Goal: Information Seeking & Learning: Learn about a topic

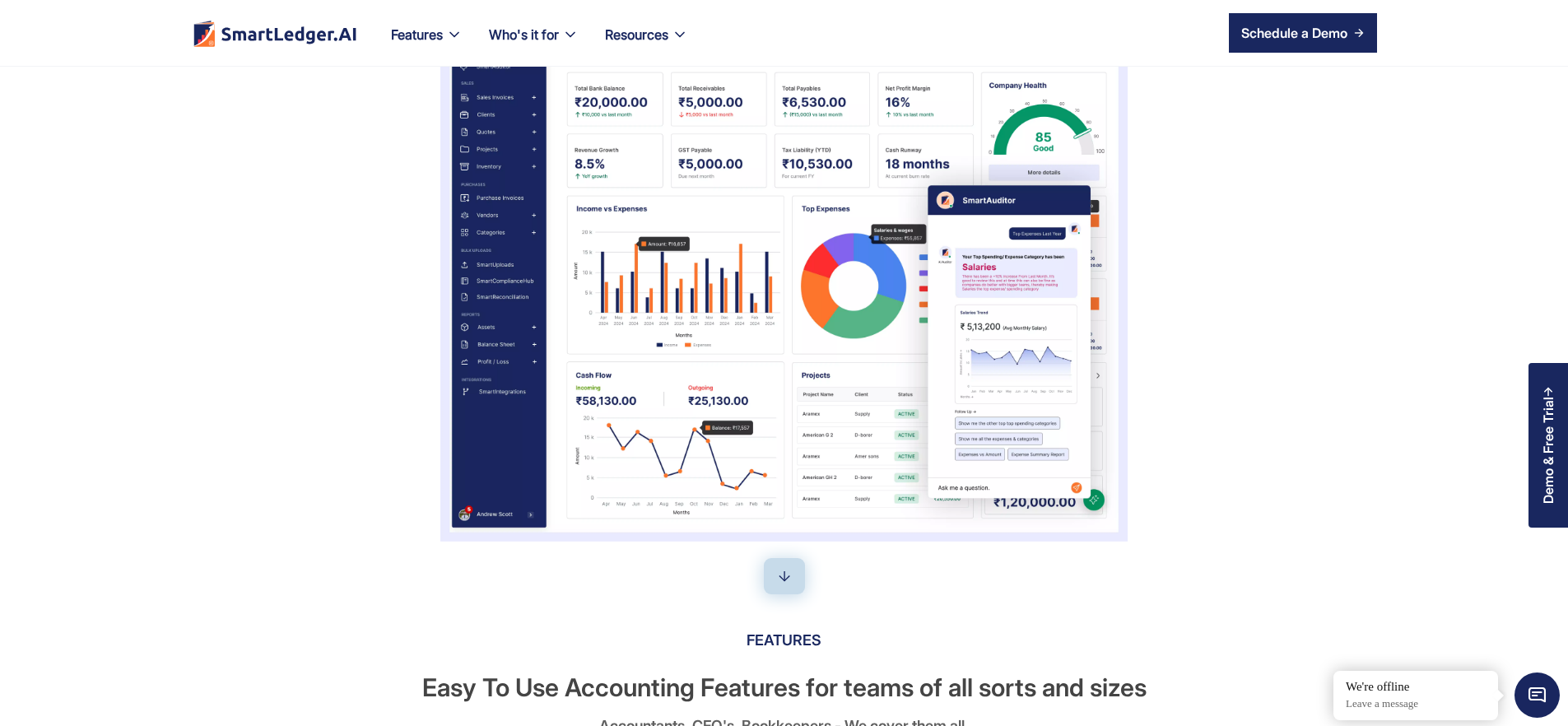
scroll to position [211, 0]
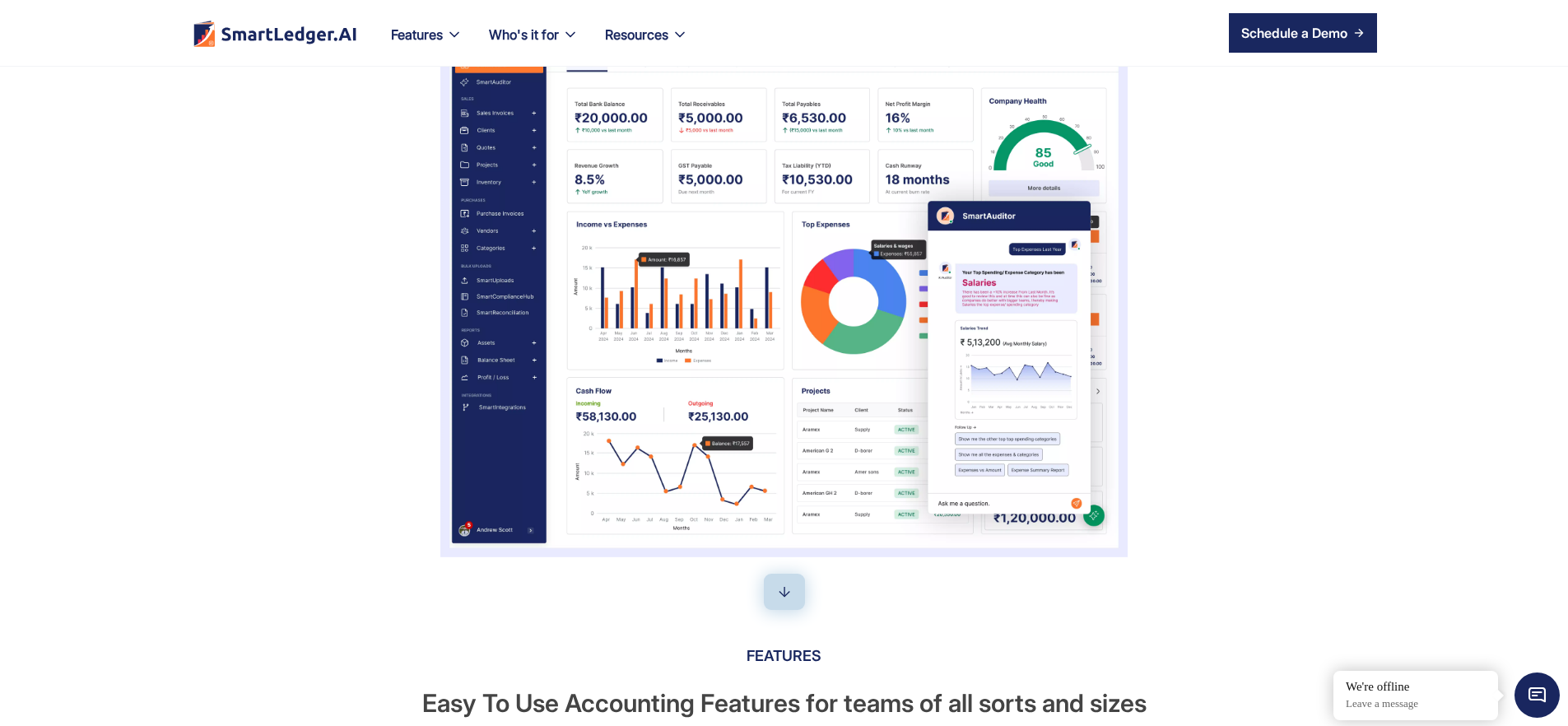
click at [1210, 520] on div "SmartLedger AI: Your Business's AI Auditor Deploy AI to master your financial u…" at bounding box center [784, 214] width 1185 height 686
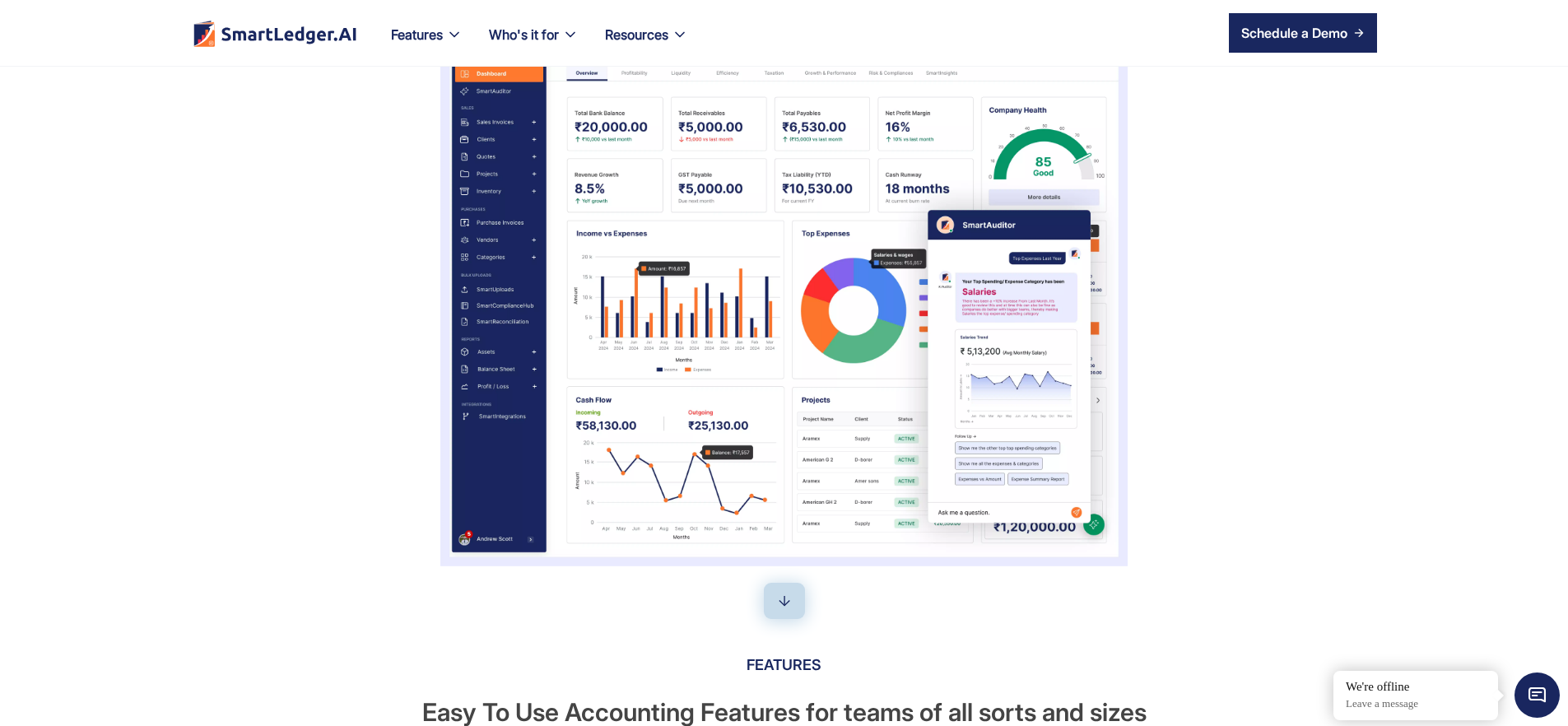
scroll to position [186, 0]
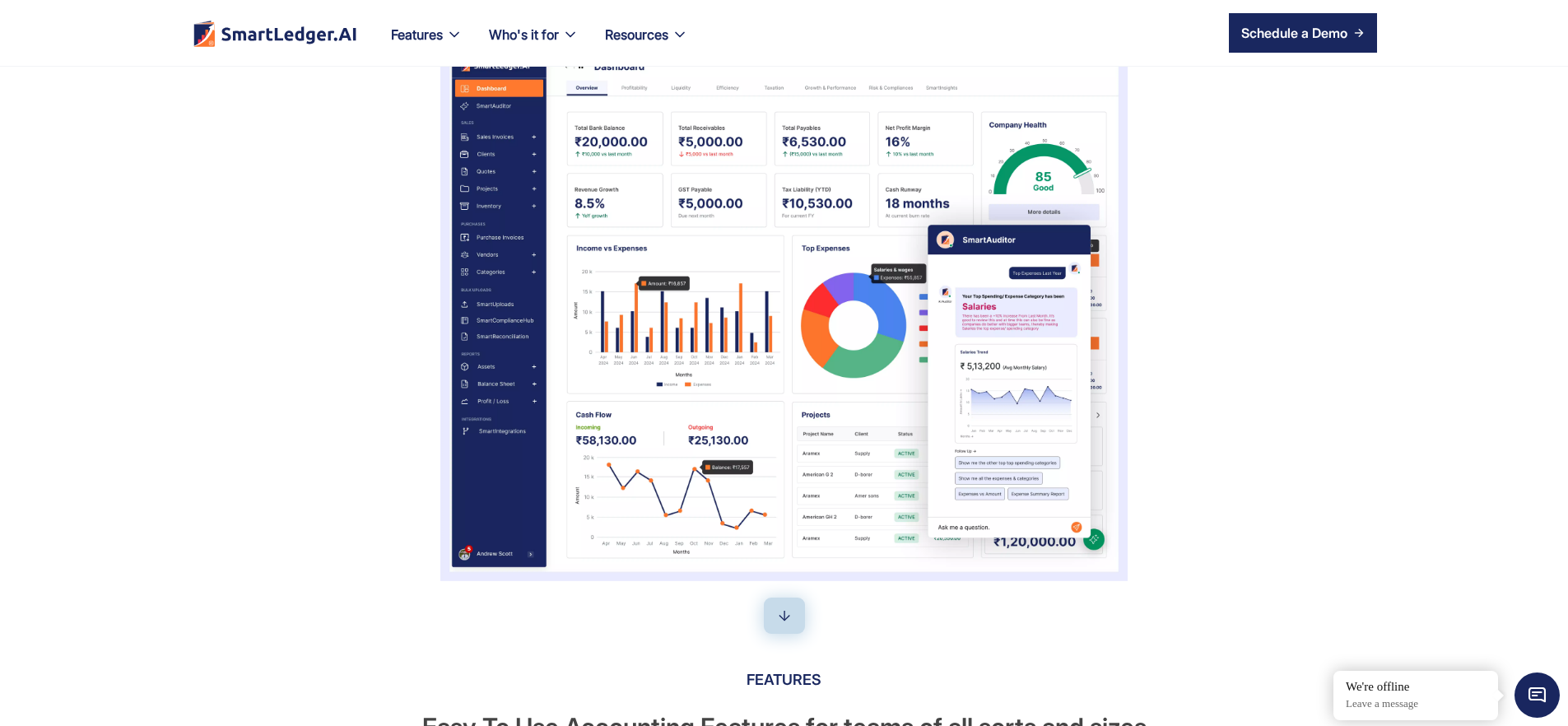
click at [1229, 397] on div "SmartLedger AI: Your Business's AI Auditor Deploy AI to master your financial u…" at bounding box center [784, 238] width 1185 height 686
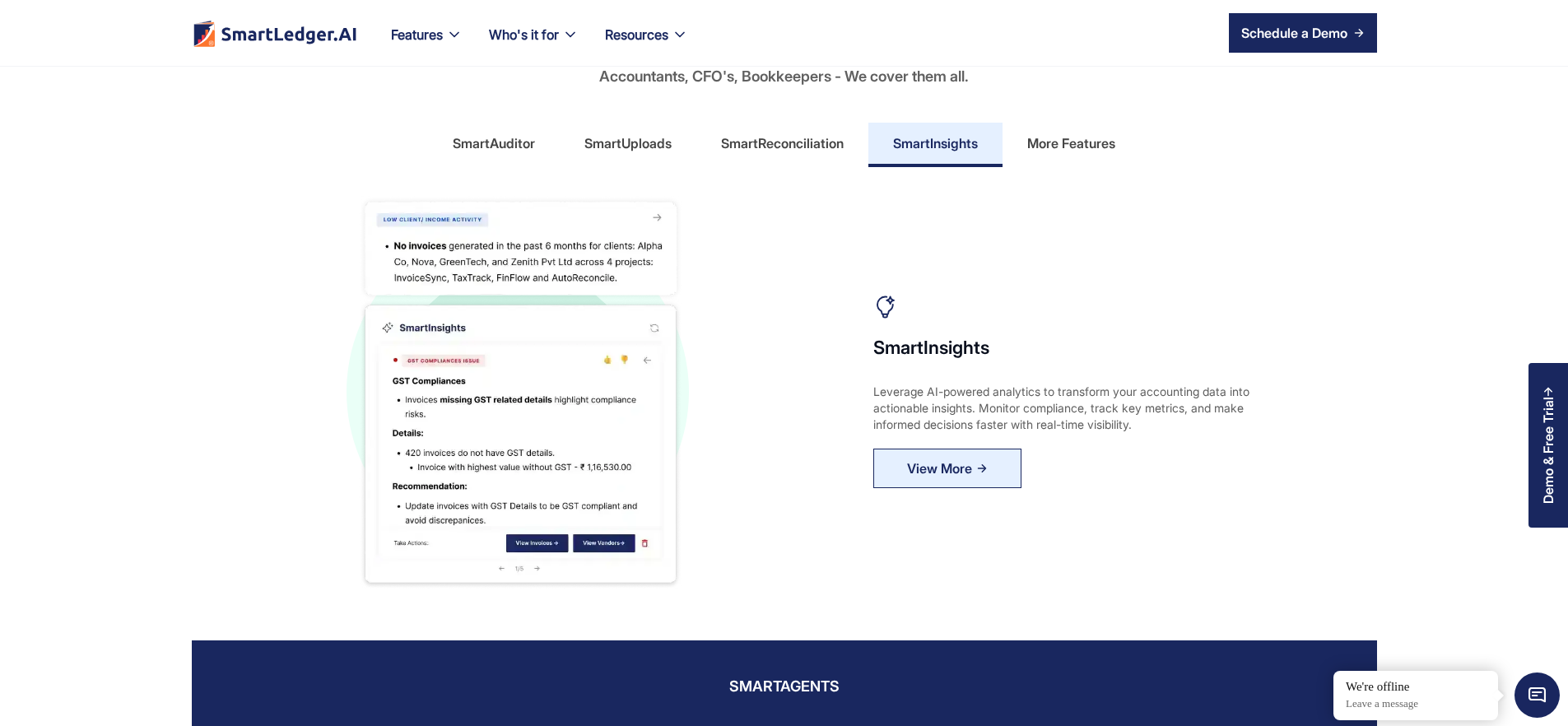
scroll to position [793, 0]
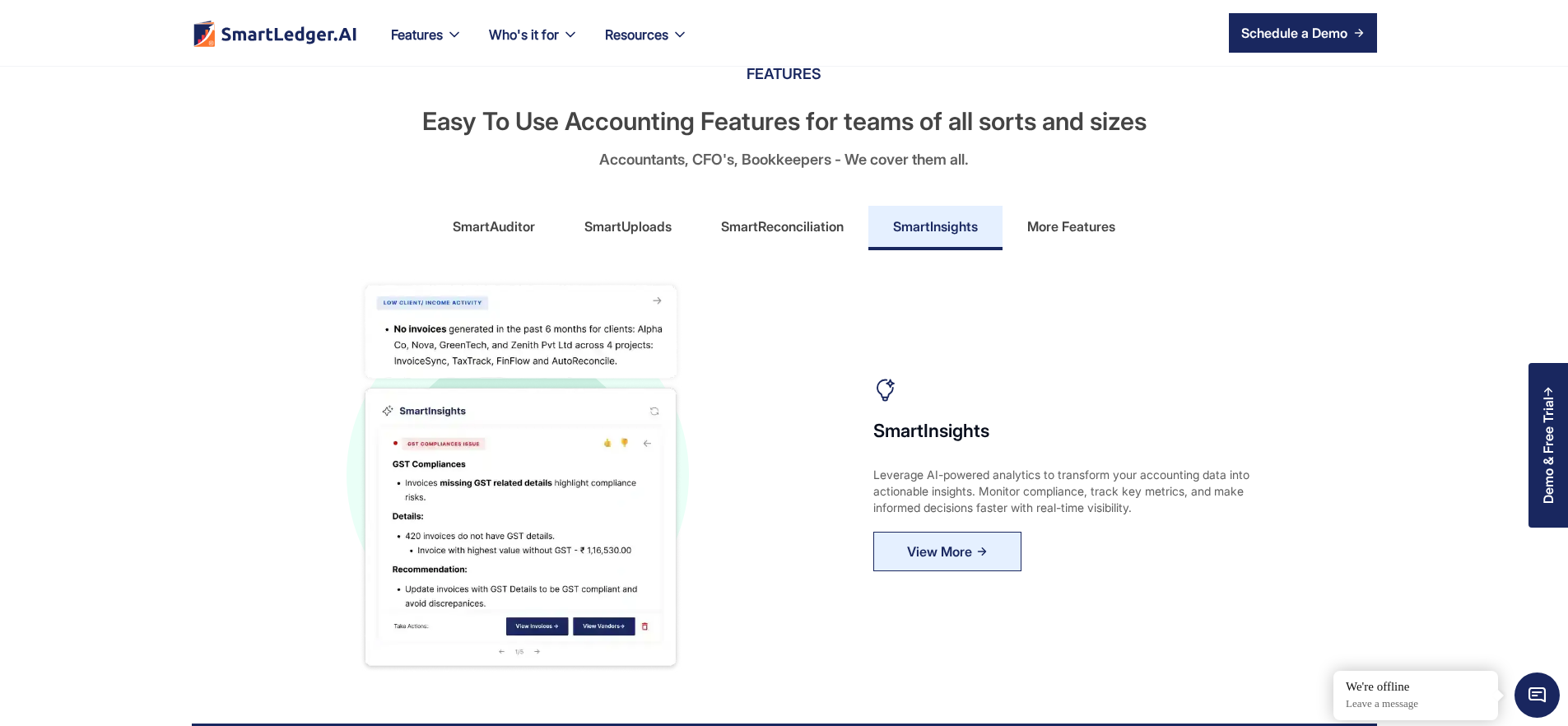
click at [534, 240] on div "SmartAuditor" at bounding box center [493, 226] width 82 height 27
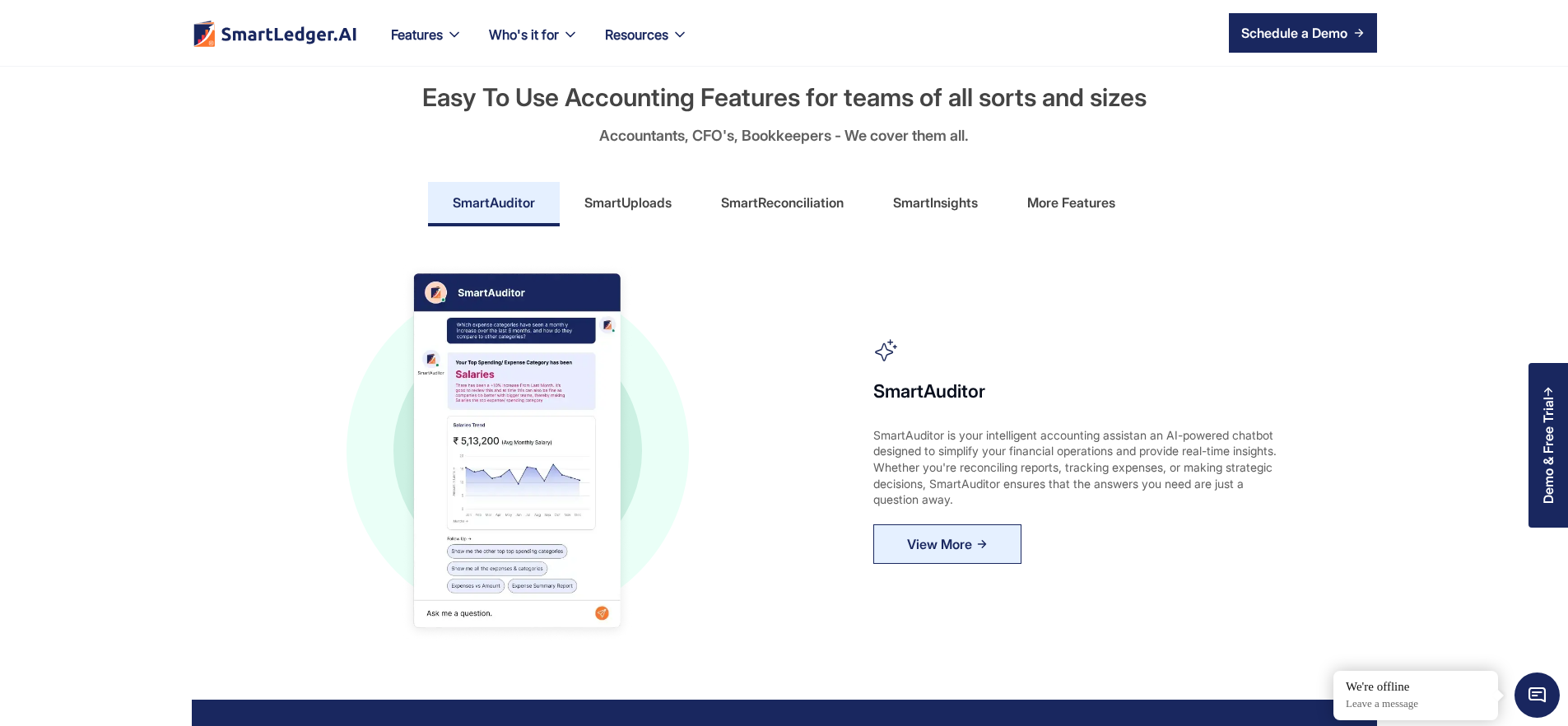
scroll to position [827, 0]
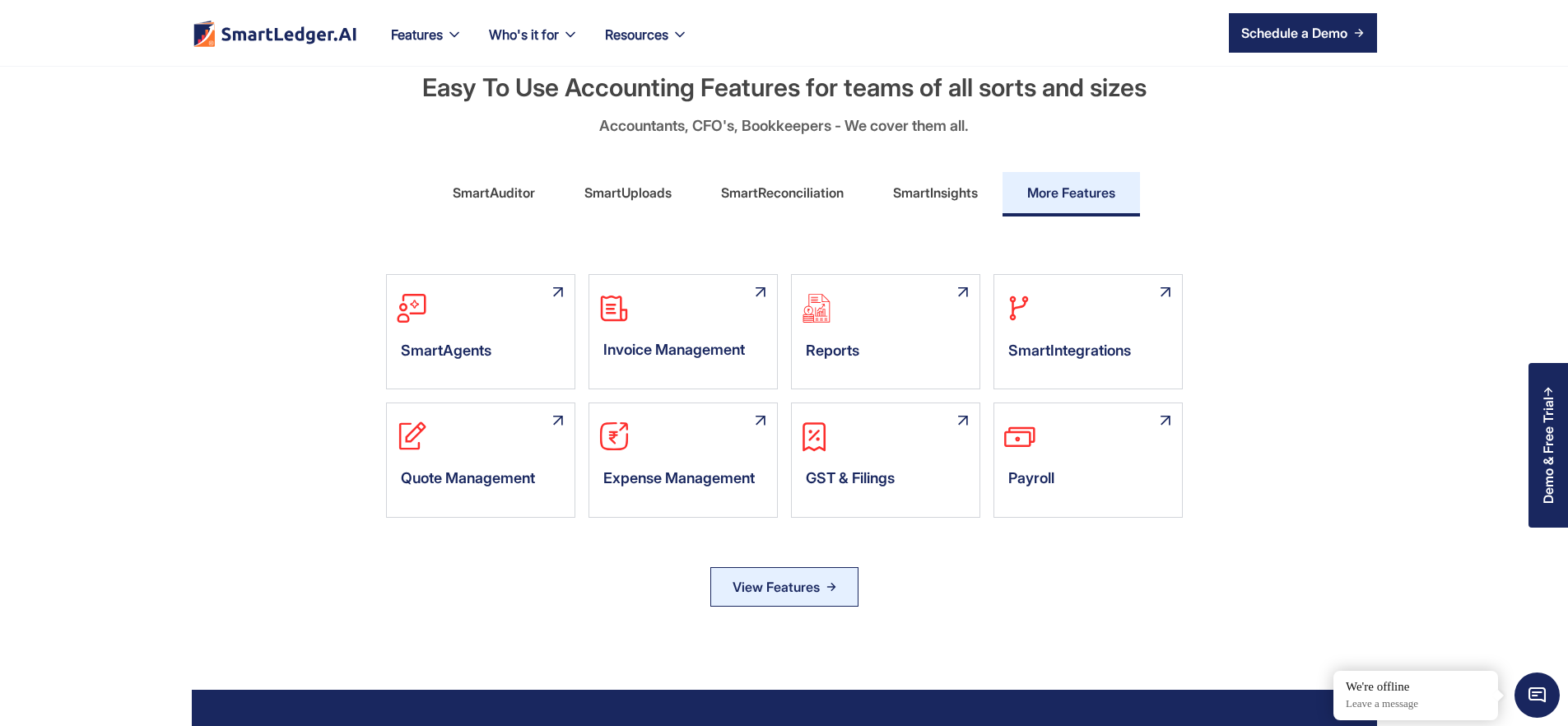
click at [1302, 436] on section "SmartAgents Invoice Management Reports SmartIntegrations Quote Management Expen…" at bounding box center [784, 404] width 1185 height 327
click at [351, 308] on section "SmartAgents Invoice Management Reports SmartIntegrations Quote Management Expen…" at bounding box center [784, 404] width 1185 height 327
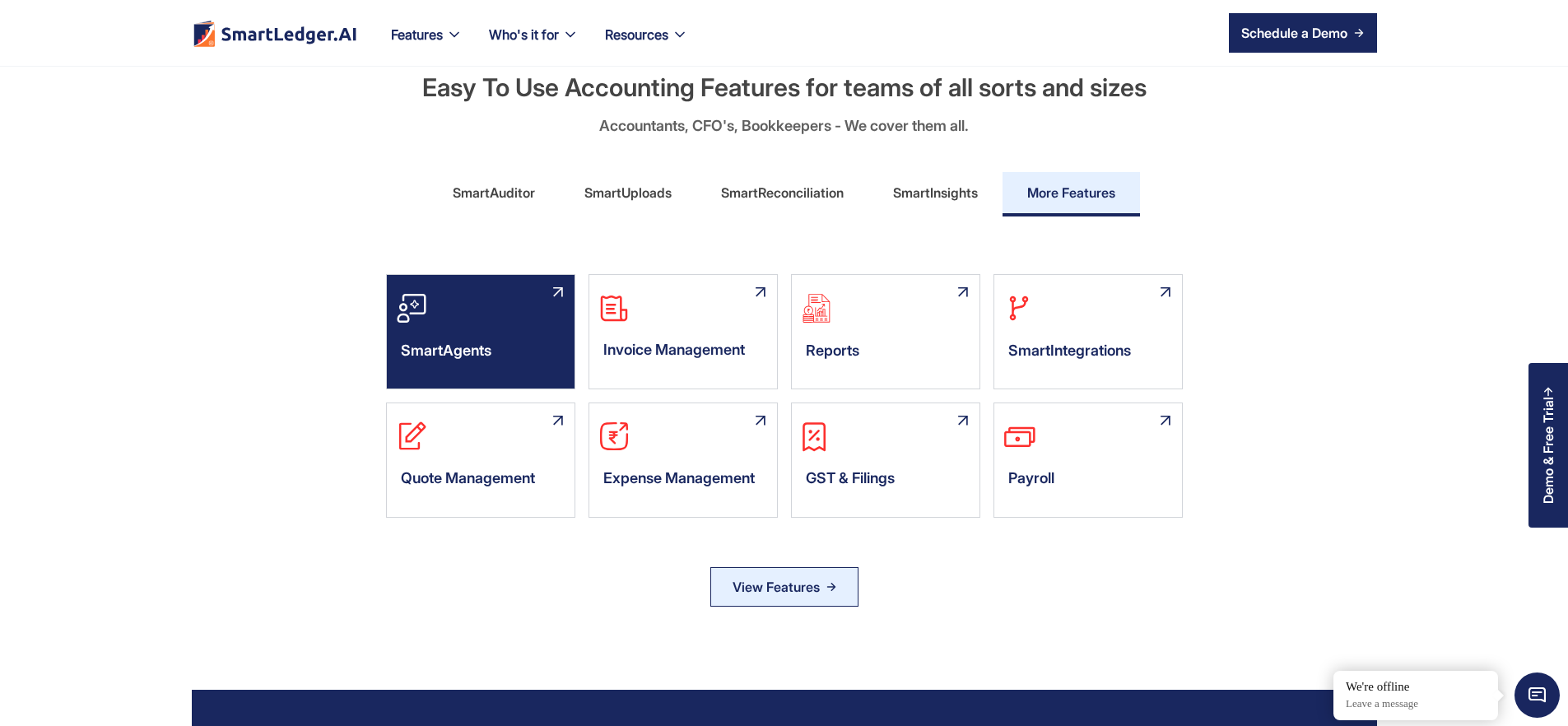
click at [446, 361] on div "SmartAgents" at bounding box center [480, 331] width 189 height 115
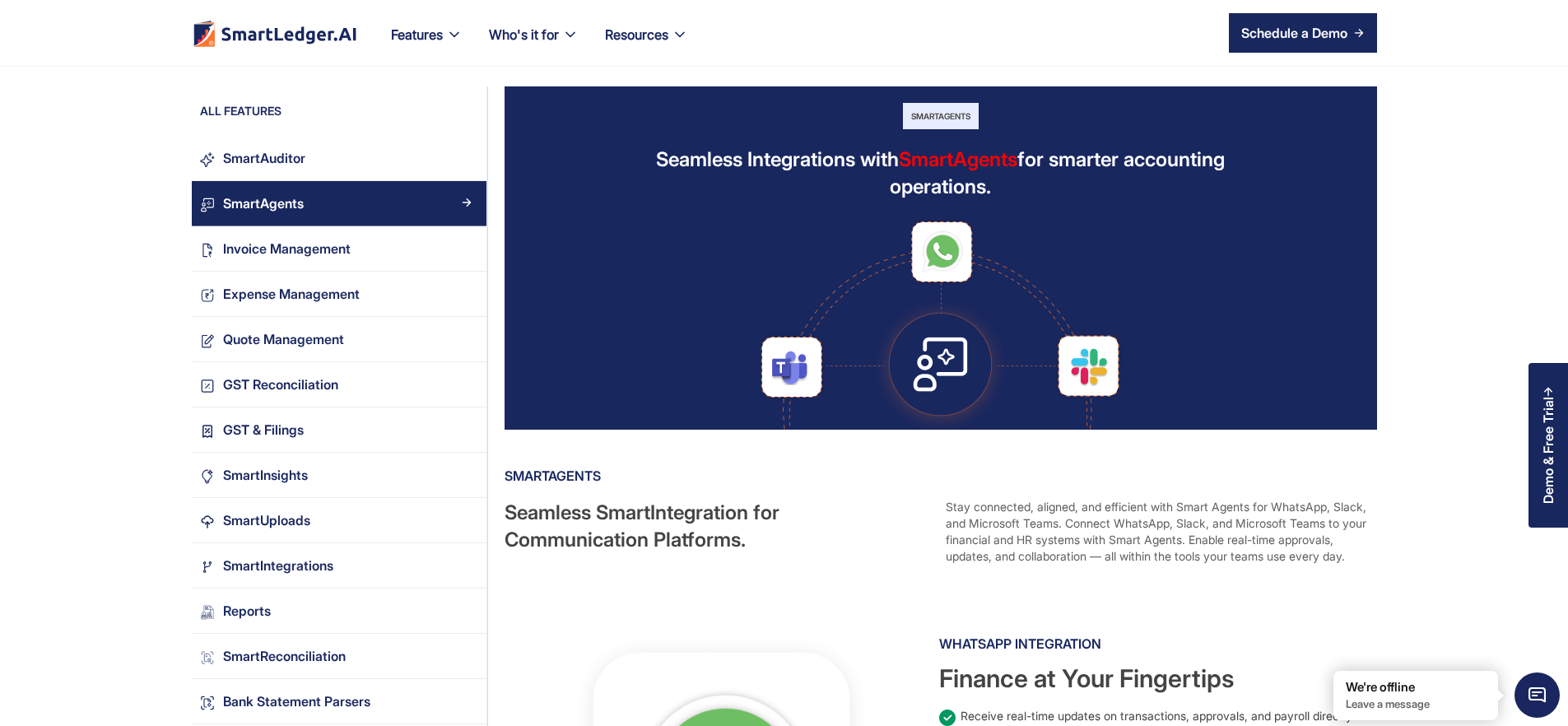
click at [1172, 488] on div "SmartAgents" at bounding box center [939, 475] width 869 height 27
click at [1265, 526] on div "Stay connected, aligned, and efficient with Smart Agents for WhatsApp, Slack, a…" at bounding box center [1160, 532] width 428 height 66
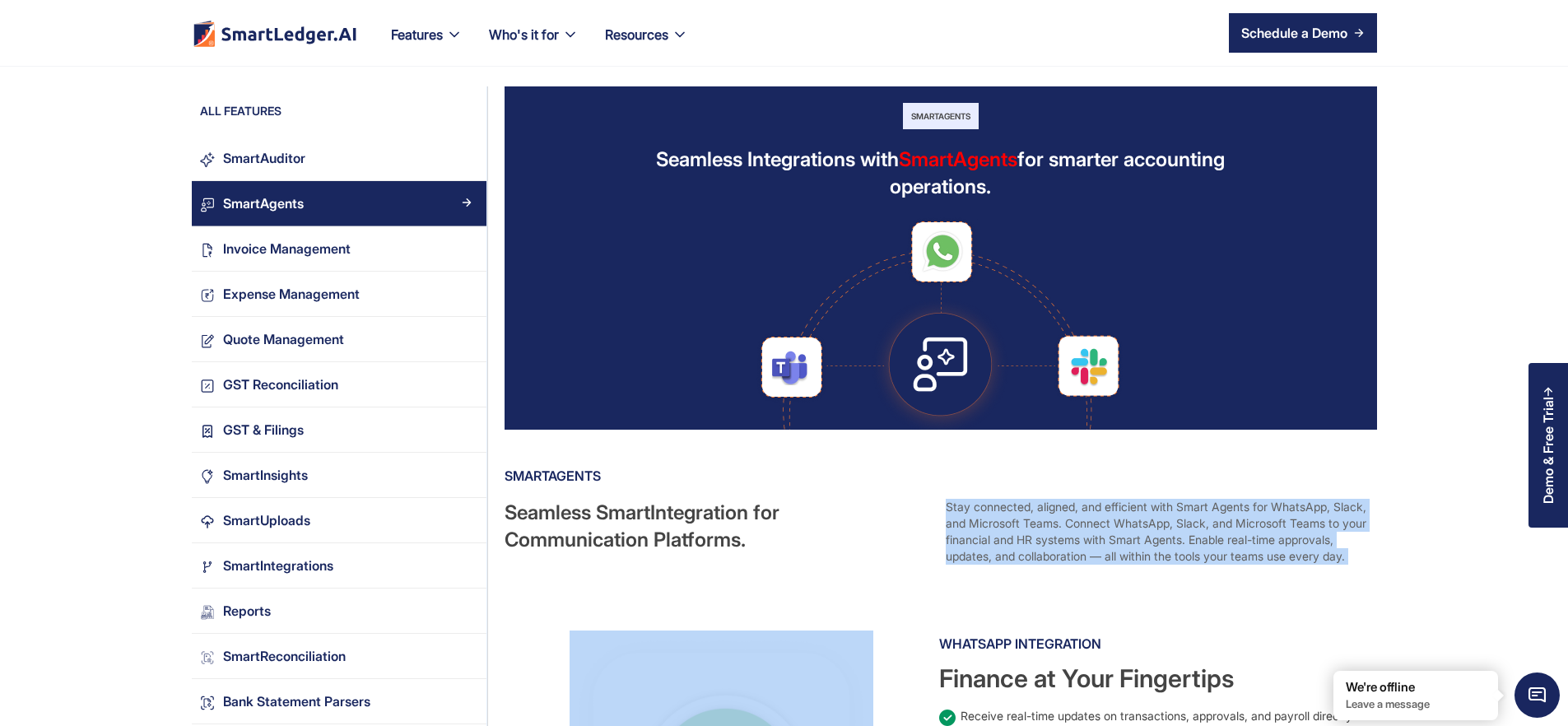
click at [1265, 526] on div "Stay connected, aligned, and efficient with Smart Agents for WhatsApp, Slack, a…" at bounding box center [1160, 532] width 428 height 66
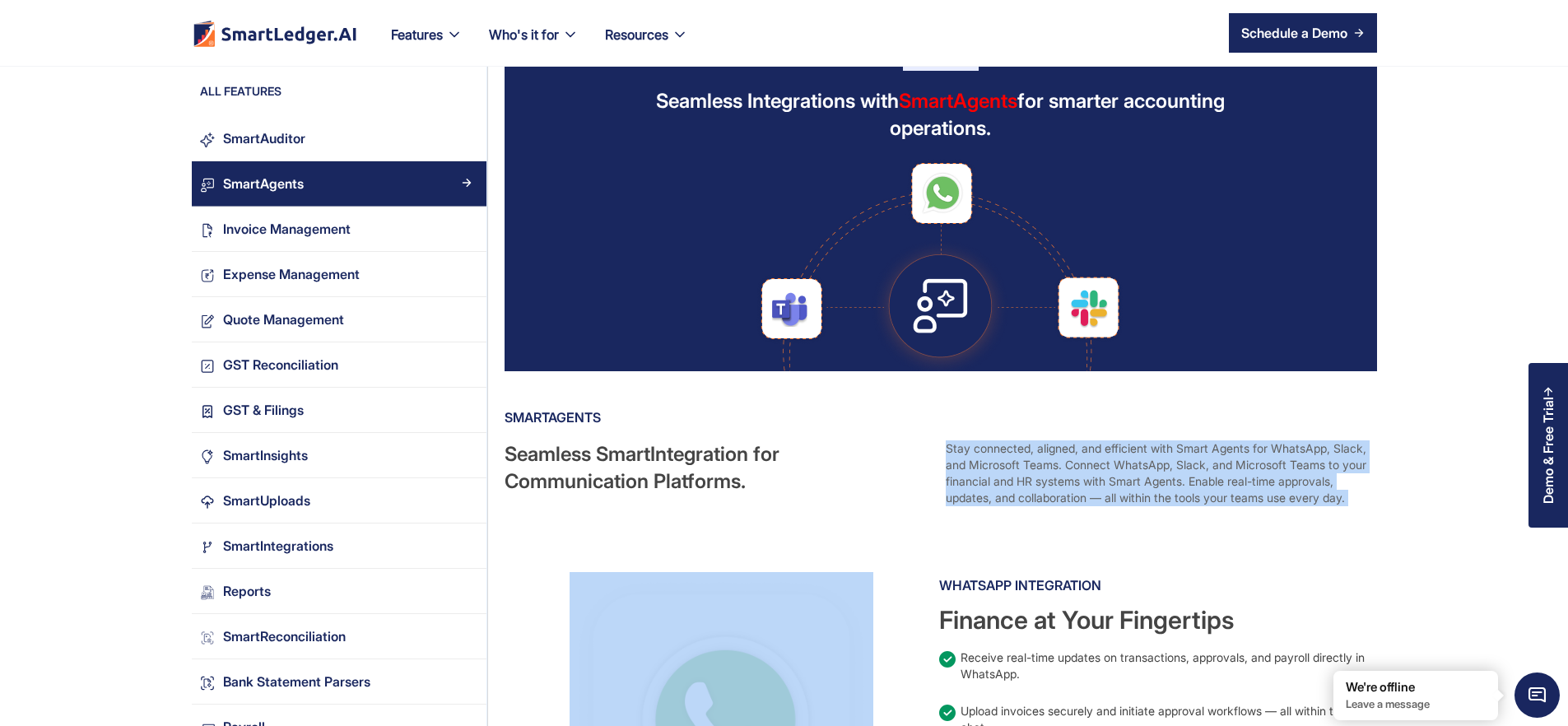
scroll to position [154, 0]
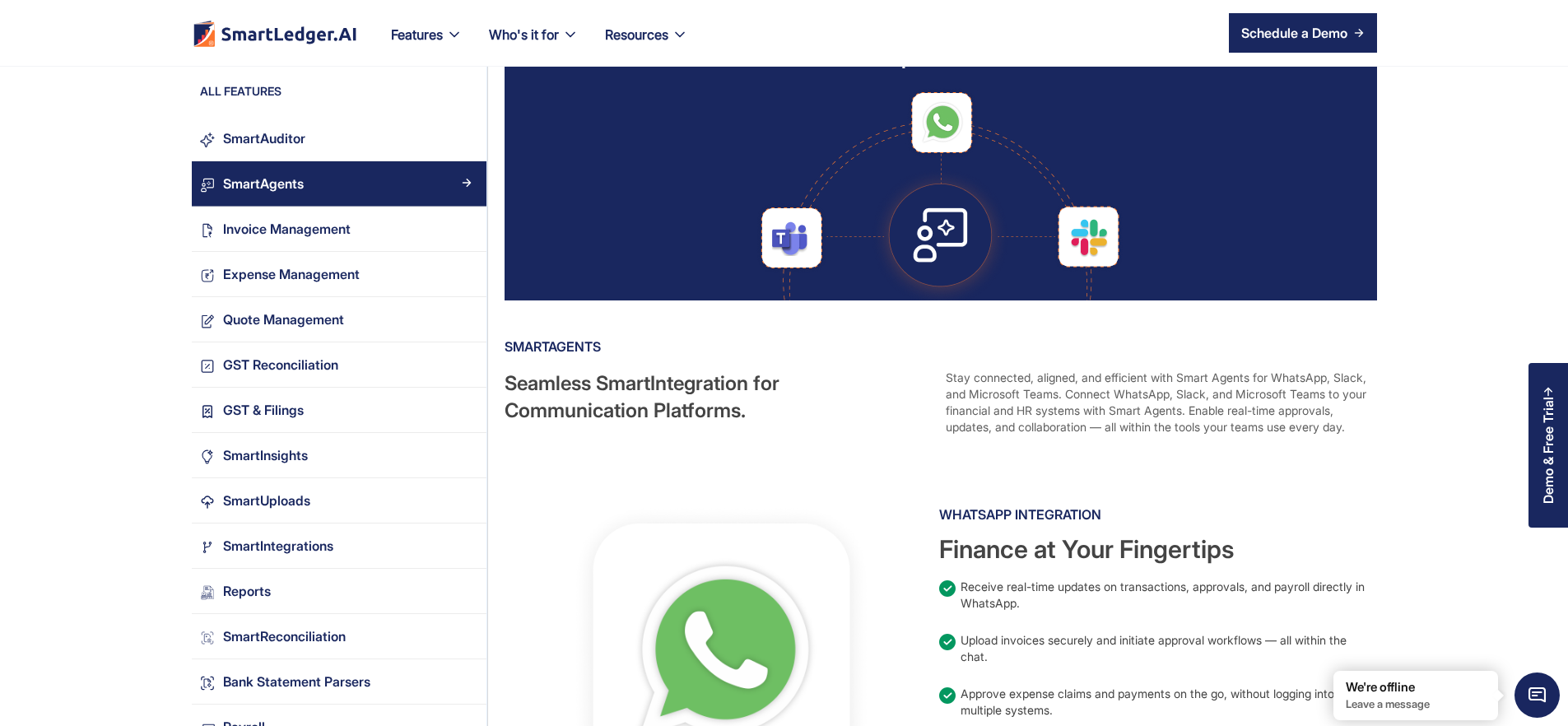
scroll to position [0, 0]
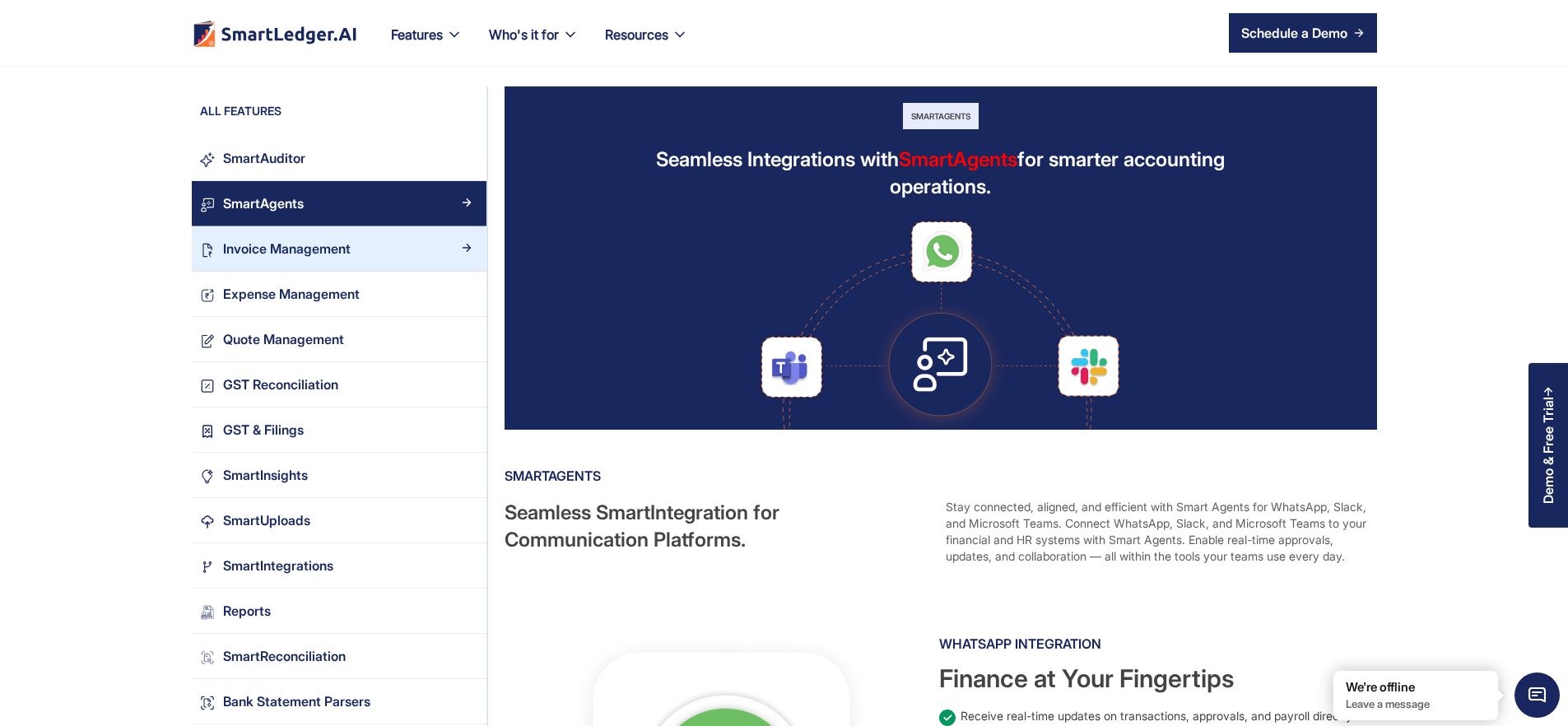
click at [223, 242] on div "Invoice Management" at bounding box center [286, 249] width 127 height 23
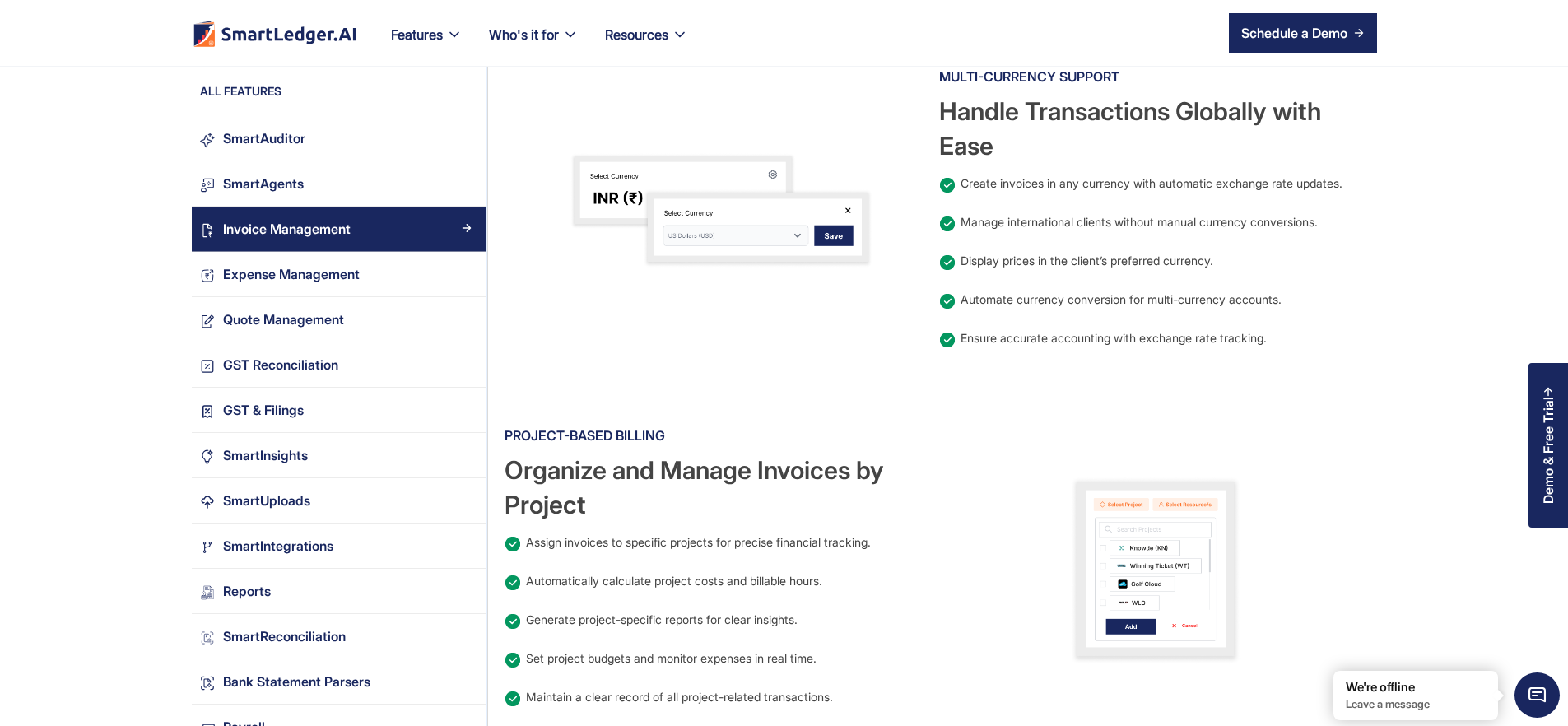
scroll to position [1351, 0]
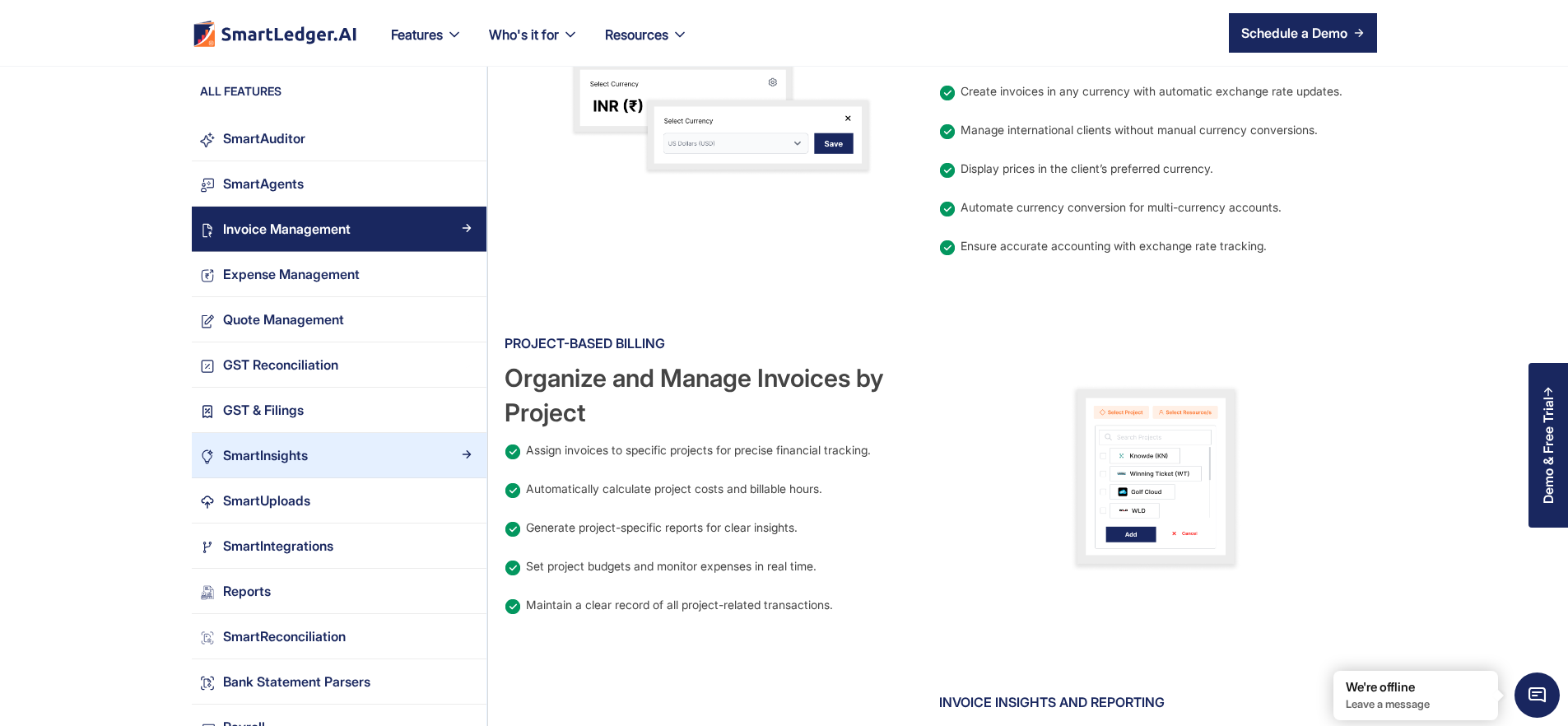
click at [223, 456] on div "SmartInsights" at bounding box center [265, 456] width 85 height 23
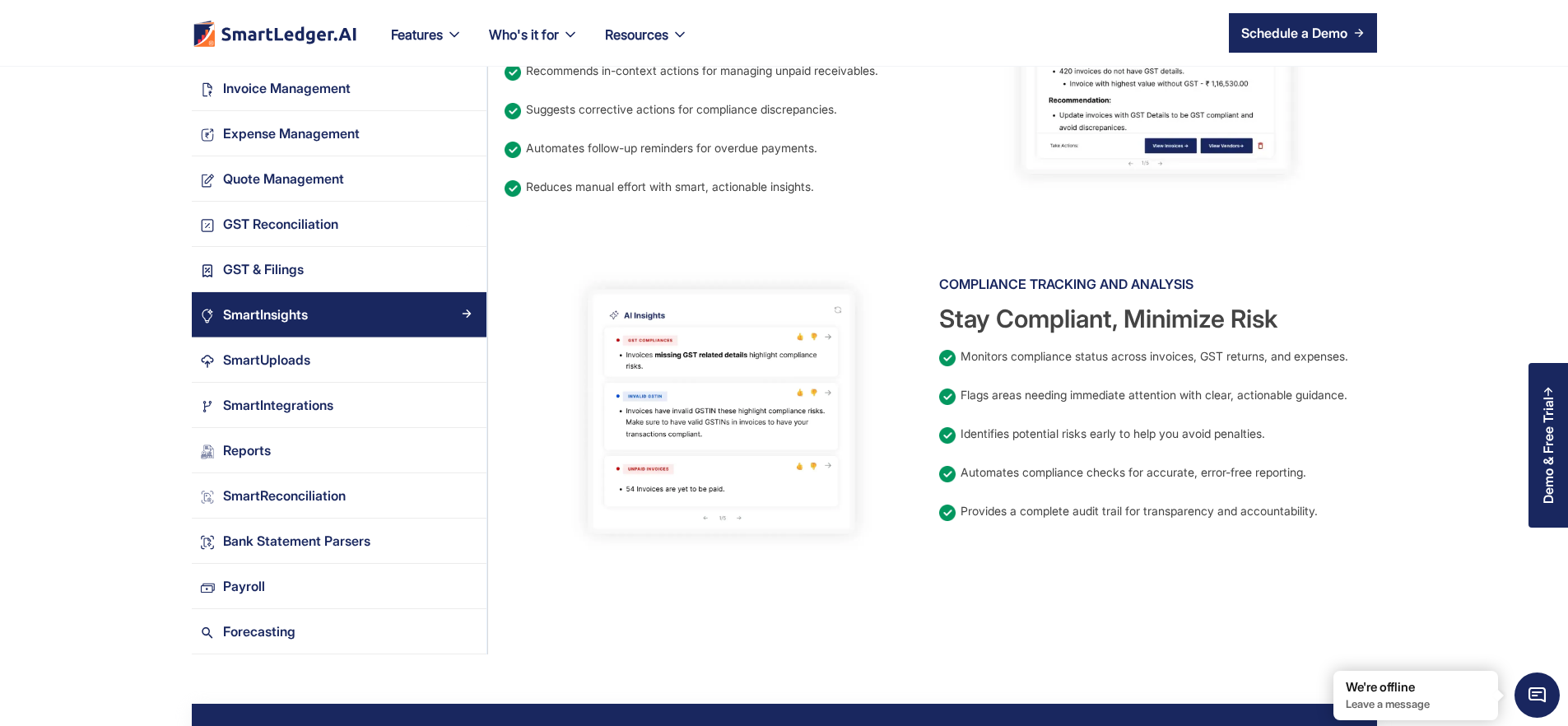
scroll to position [1232, 0]
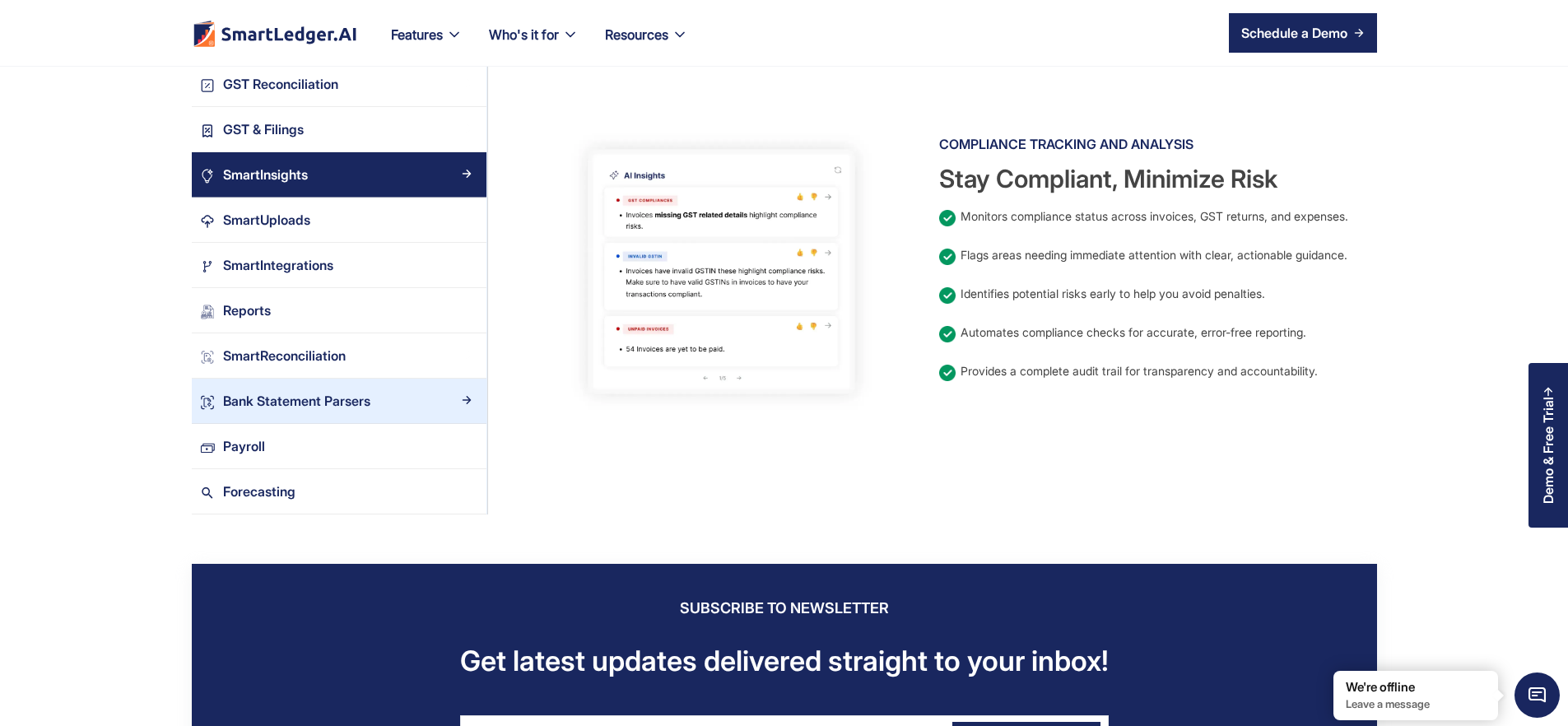
click at [249, 424] on link "Bank Statement Parsers" at bounding box center [338, 401] width 295 height 45
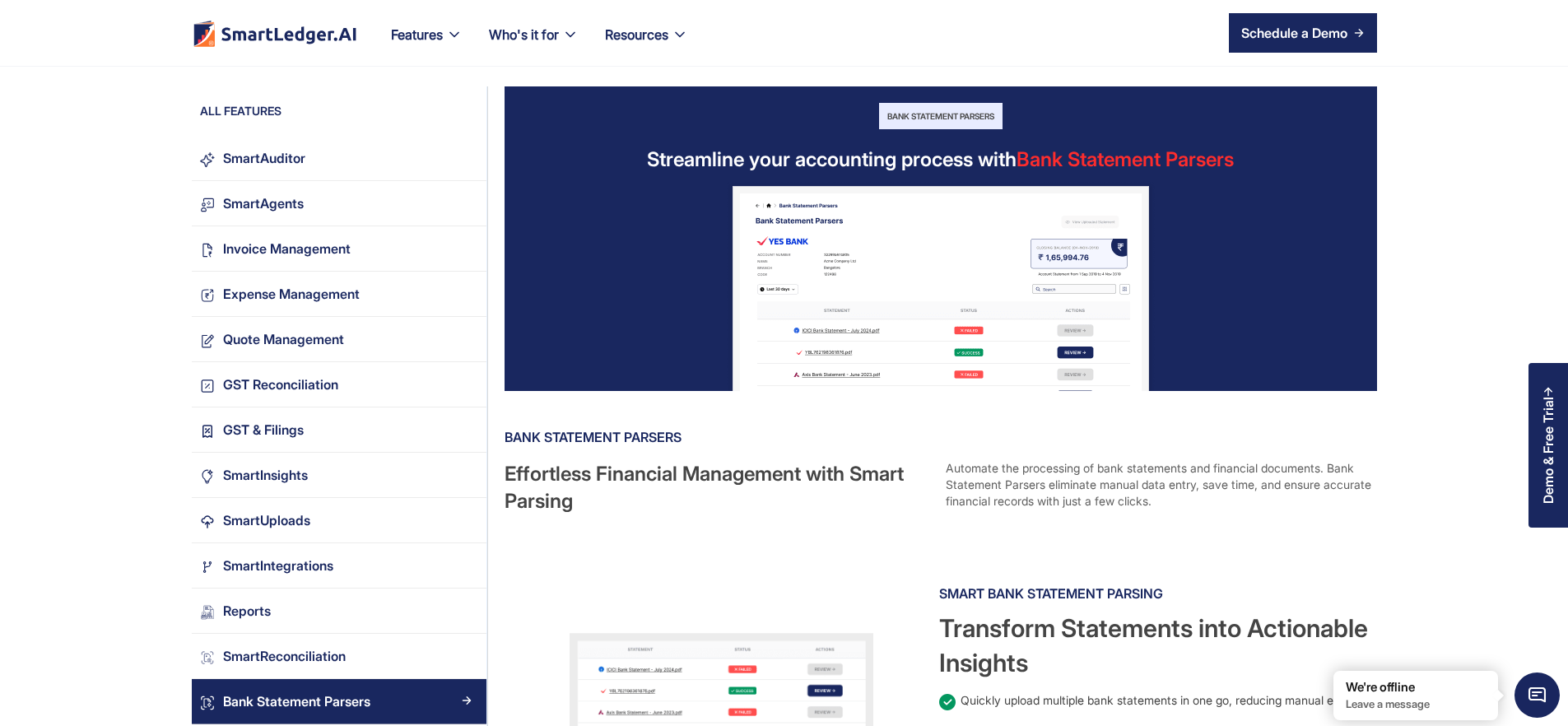
click at [1155, 486] on div "Automate the processing of bank statements and financial documents. Bank Statem…" at bounding box center [1160, 487] width 428 height 54
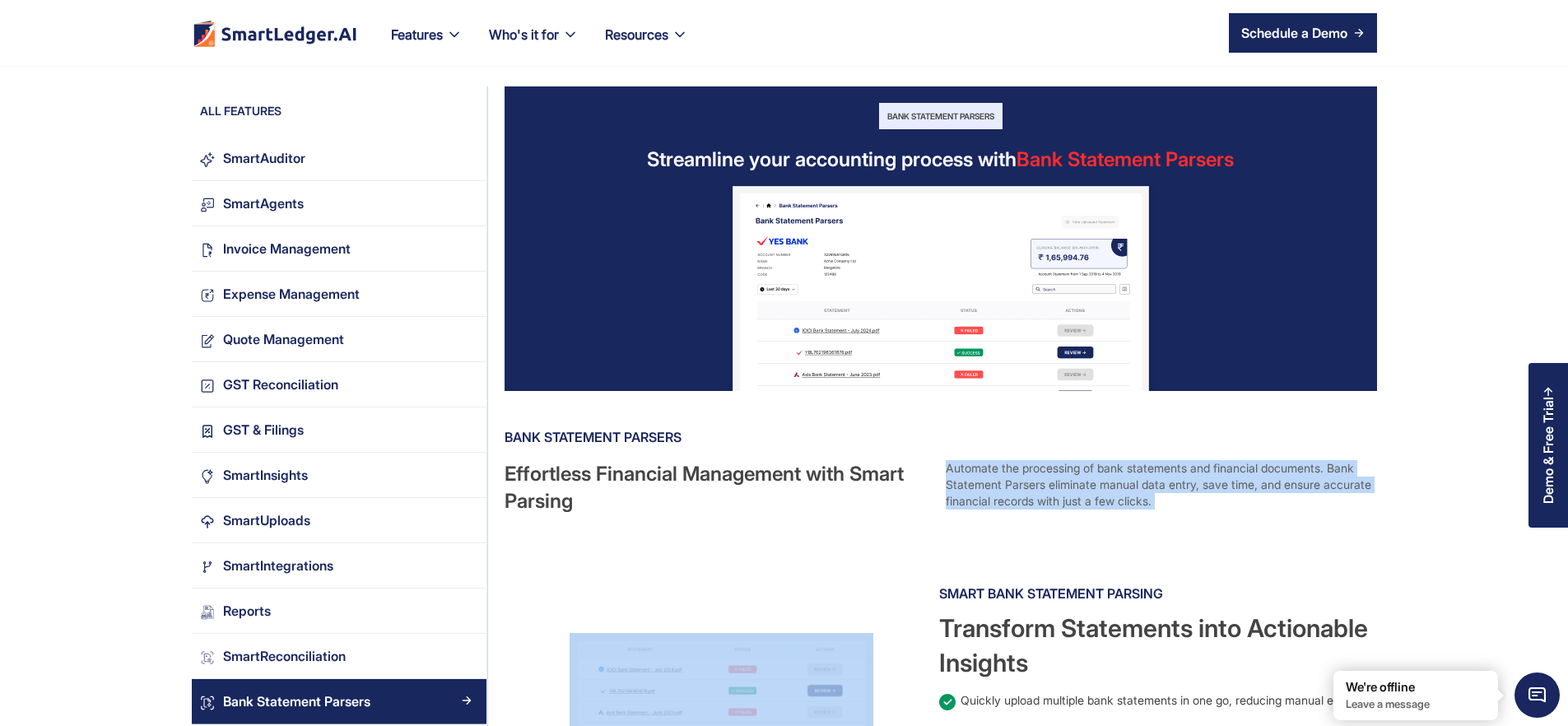
click at [1155, 486] on div "Automate the processing of bank statements and financial documents. Bank Statem…" at bounding box center [1160, 487] width 428 height 54
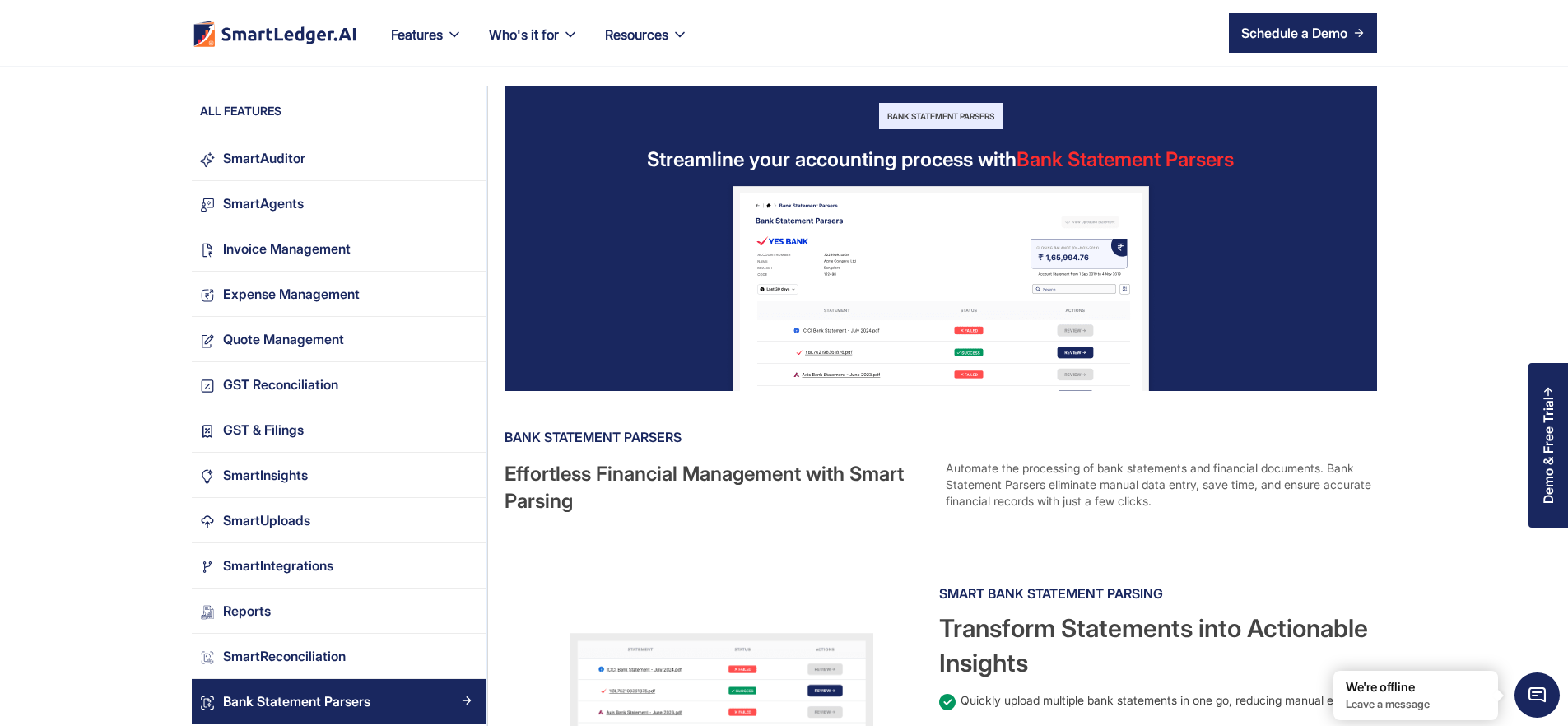
click at [948, 456] on div "Bank Statement Parsers Effortless Financial Management with Smart Parsing Autom…" at bounding box center [939, 470] width 869 height 91
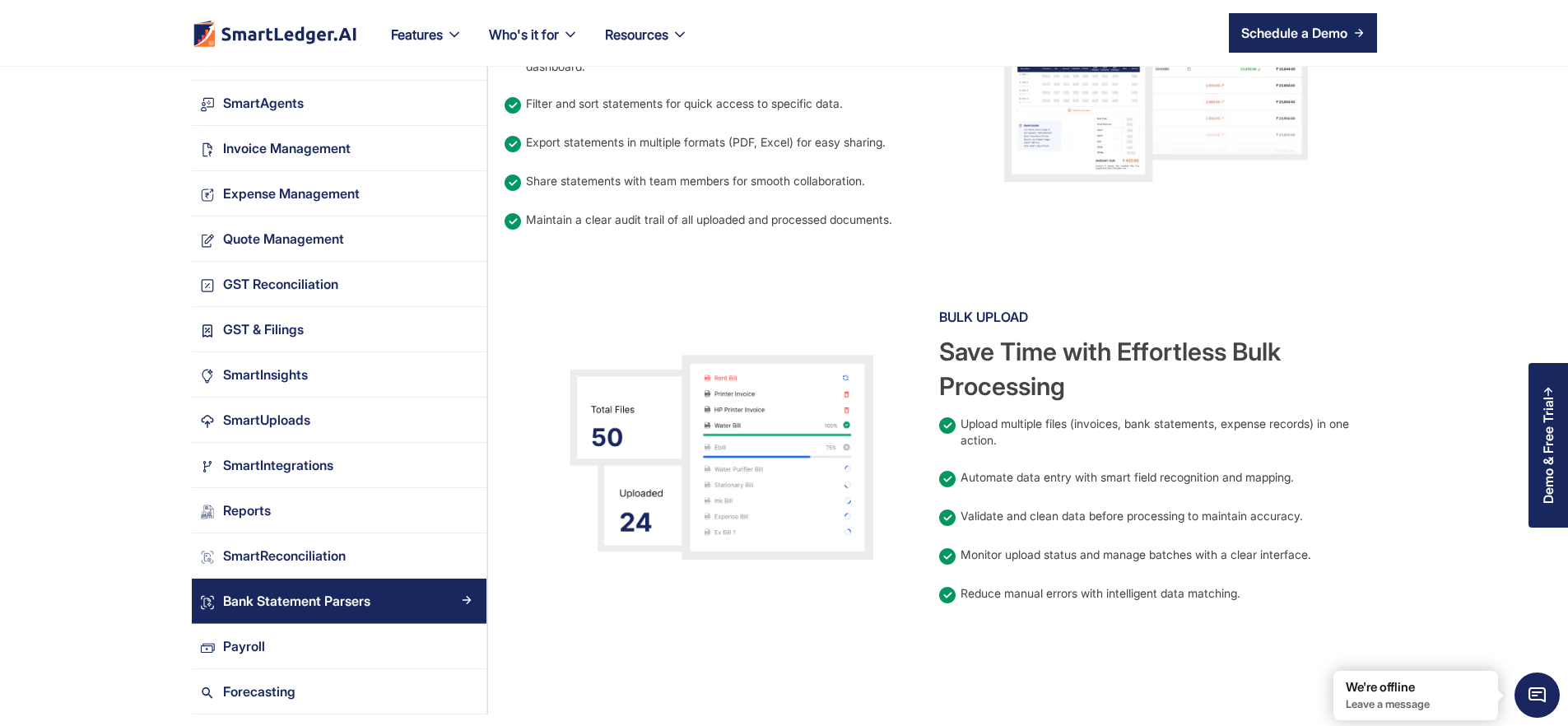
scroll to position [726, 0]
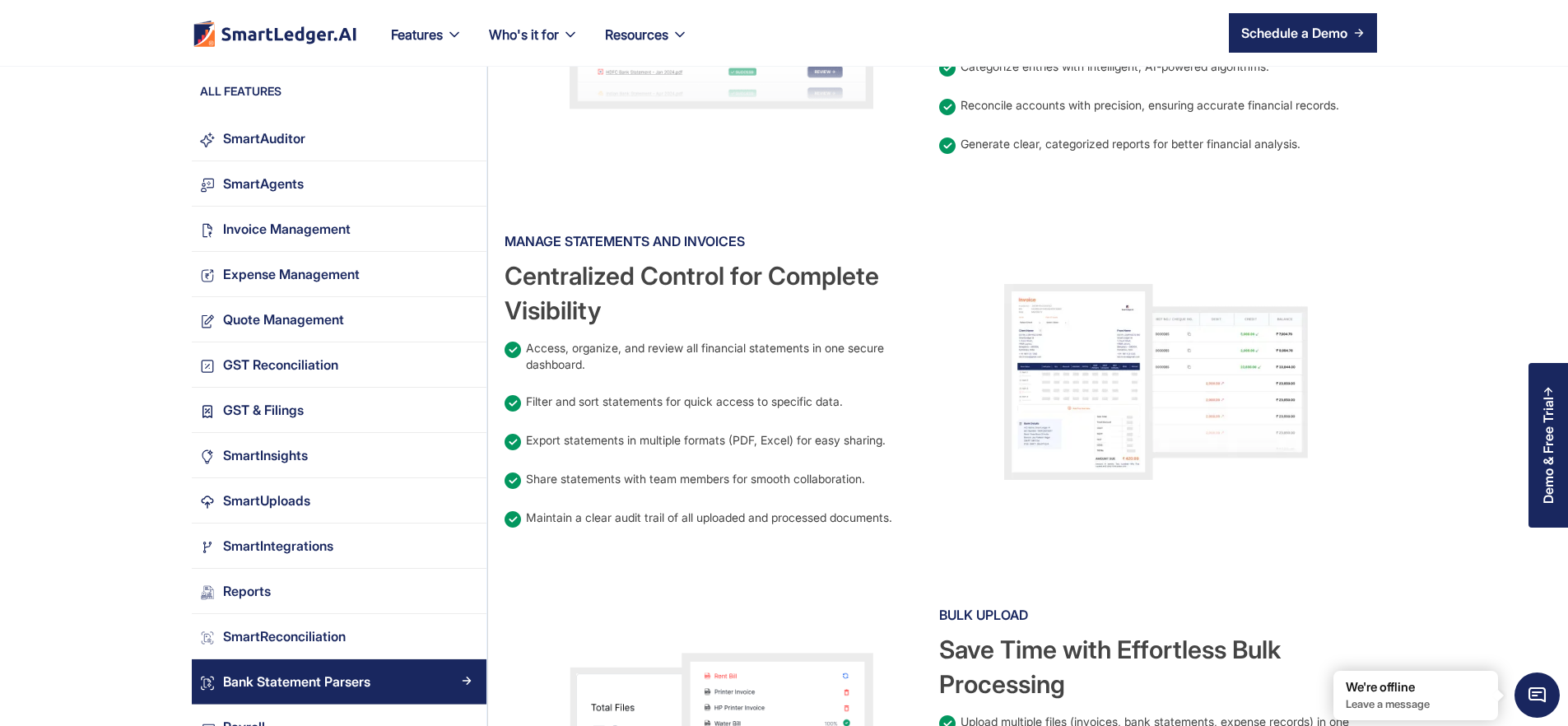
click at [1202, 510] on div "Bank Statement Parsers Streamline your accounting process with Bank Statement P…" at bounding box center [932, 186] width 889 height 1652
click at [820, 401] on div "Manage Statements and Invoices Centralized Control for Complete Visibility Acce…" at bounding box center [722, 382] width 435 height 308
click at [1218, 535] on div "Bank Statement Parsers Streamline your accounting process with Bank Statement P…" at bounding box center [932, 186] width 889 height 1652
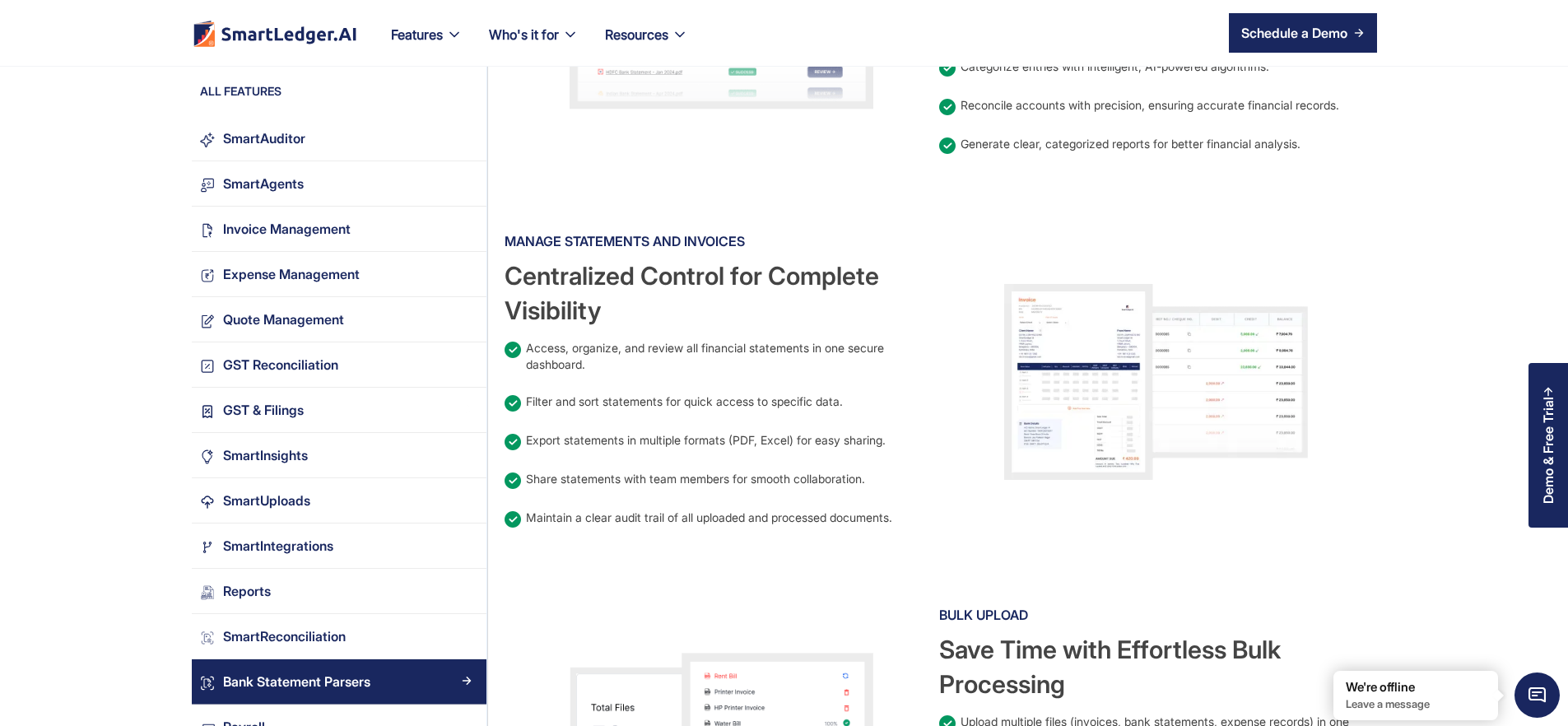
scroll to position [1067, 0]
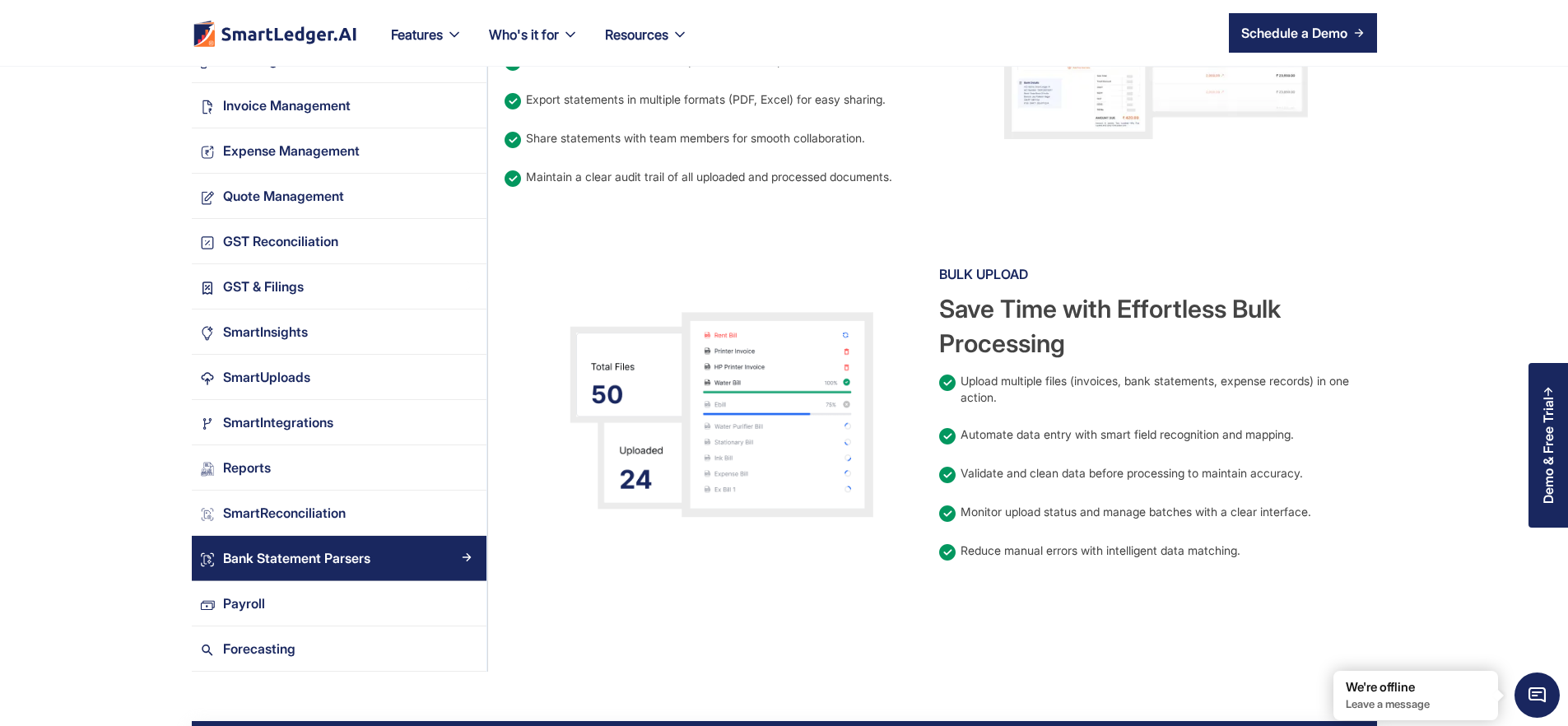
click at [1156, 373] on div "Upload multiple files (invoices, bank statements, expense records) in one actio…" at bounding box center [1167, 389] width 413 height 33
click at [1075, 291] on div "Save Time with Effortless Bulk Processing" at bounding box center [1156, 326] width 435 height 69
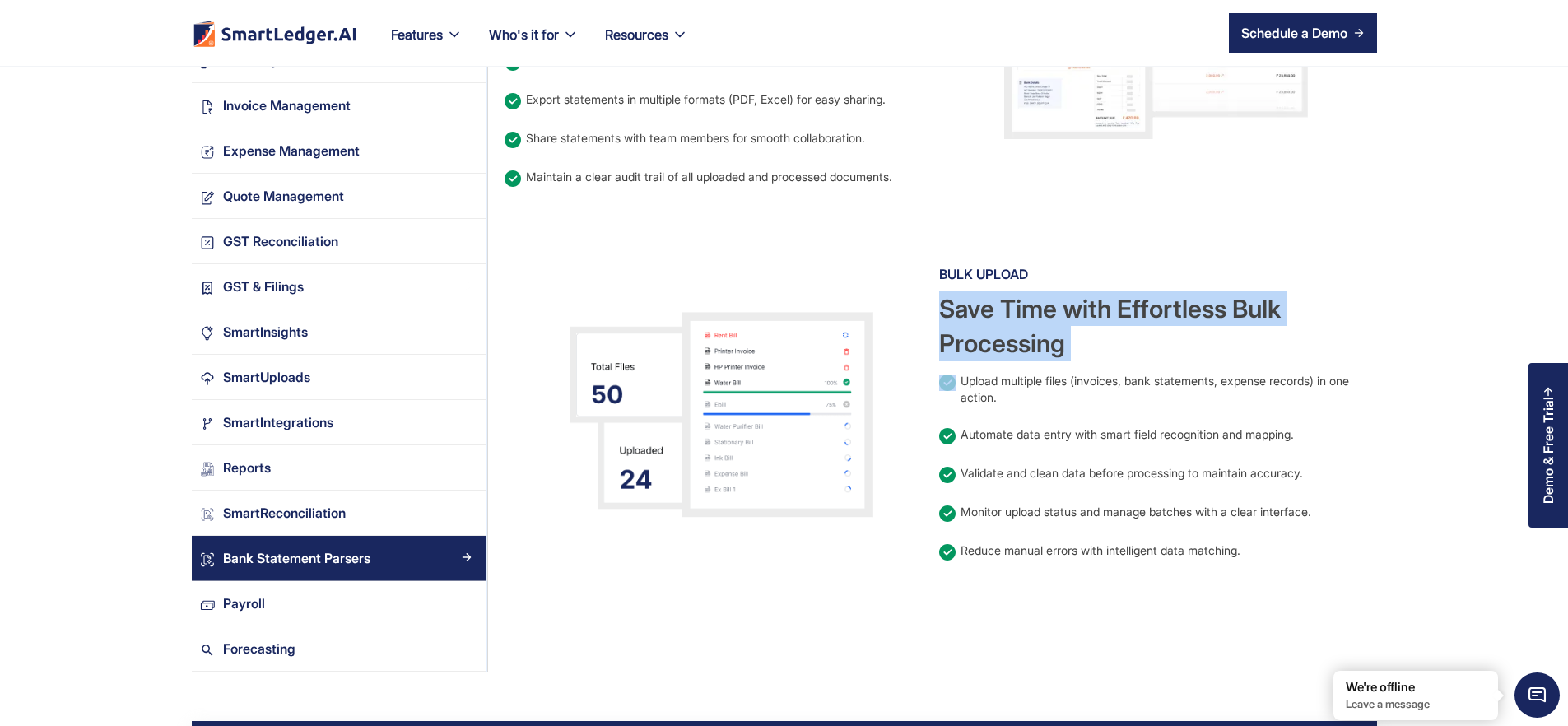
click at [1075, 291] on div "Save Time with Effortless Bulk Processing" at bounding box center [1156, 326] width 435 height 69
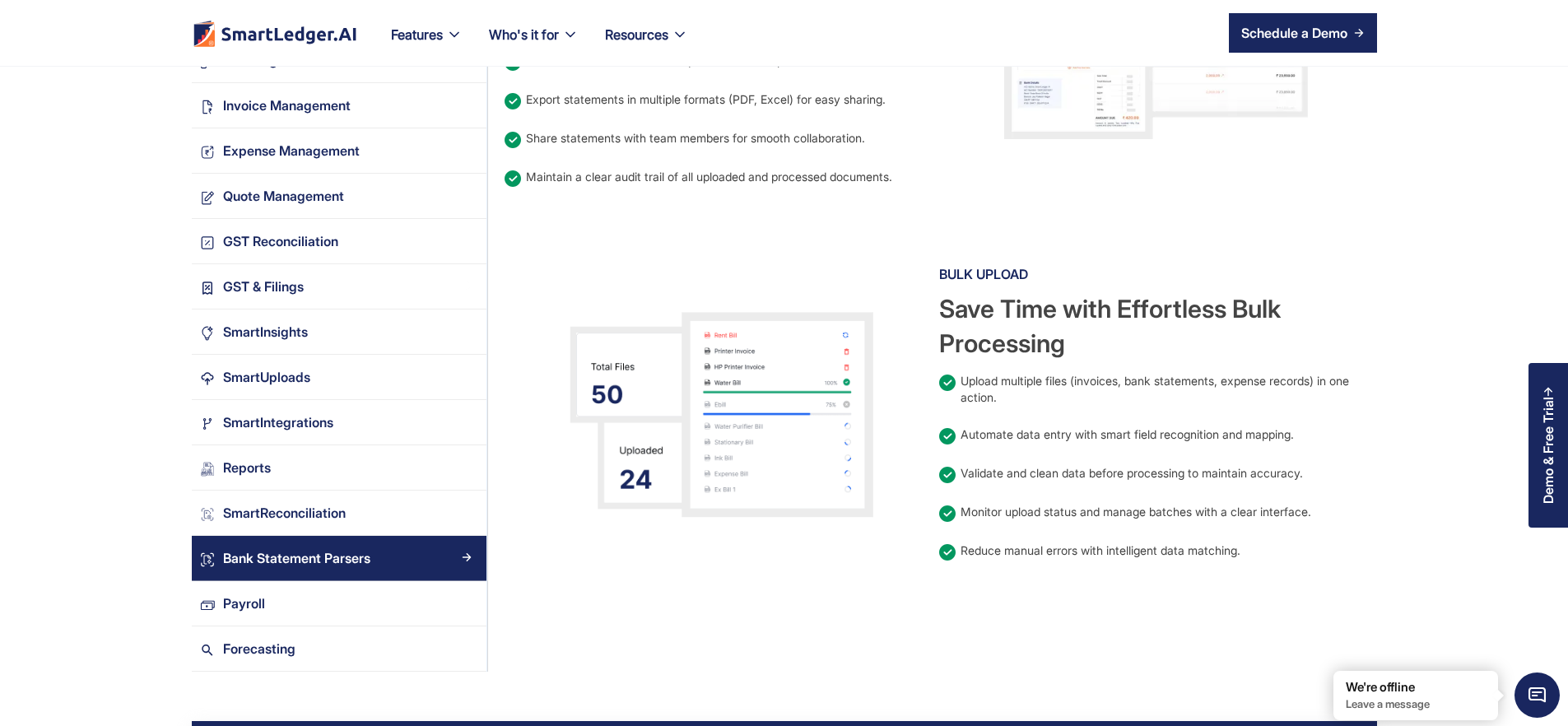
click at [1153, 381] on div "Bulk Upload Save Time with Effortless Bulk Processing Upload multiple files (in…" at bounding box center [1156, 415] width 435 height 308
click at [223, 593] on div "Payroll" at bounding box center [244, 604] width 42 height 23
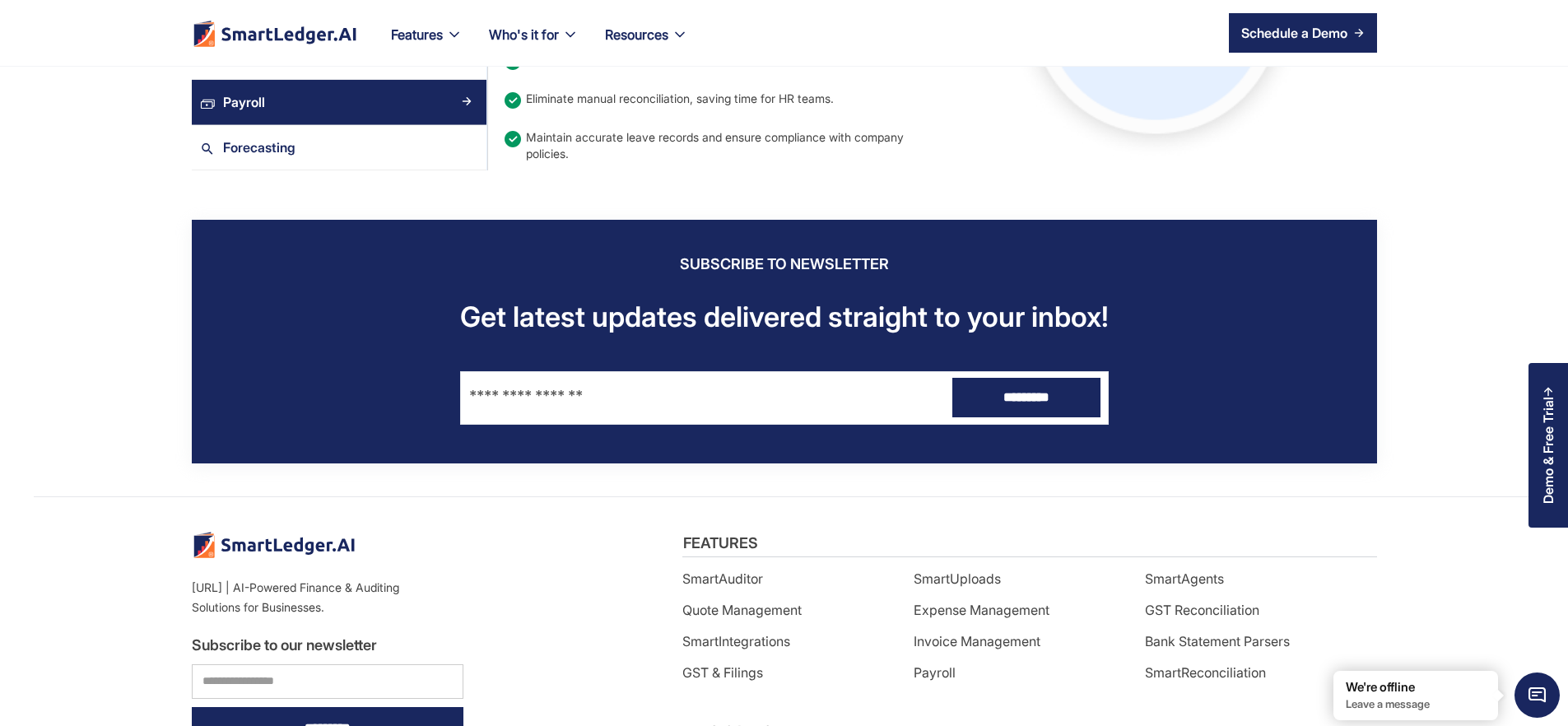
scroll to position [1794, 0]
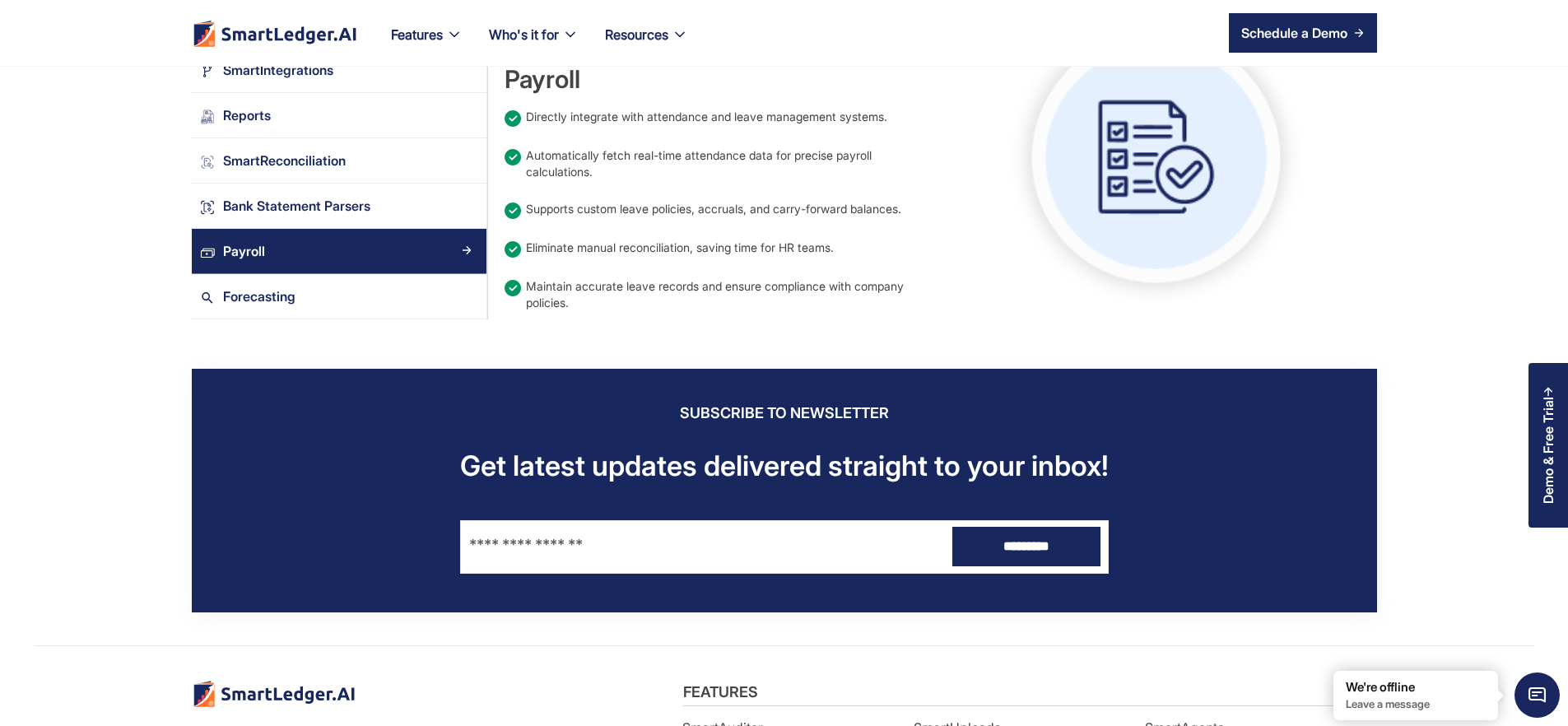
click at [585, 23] on div "Real-Time Attendance & Leave Integration" at bounding box center [722, 10] width 435 height 27
click at [763, 125] on div "Directly integrate with attendance and leave management systems." at bounding box center [706, 116] width 361 height 17
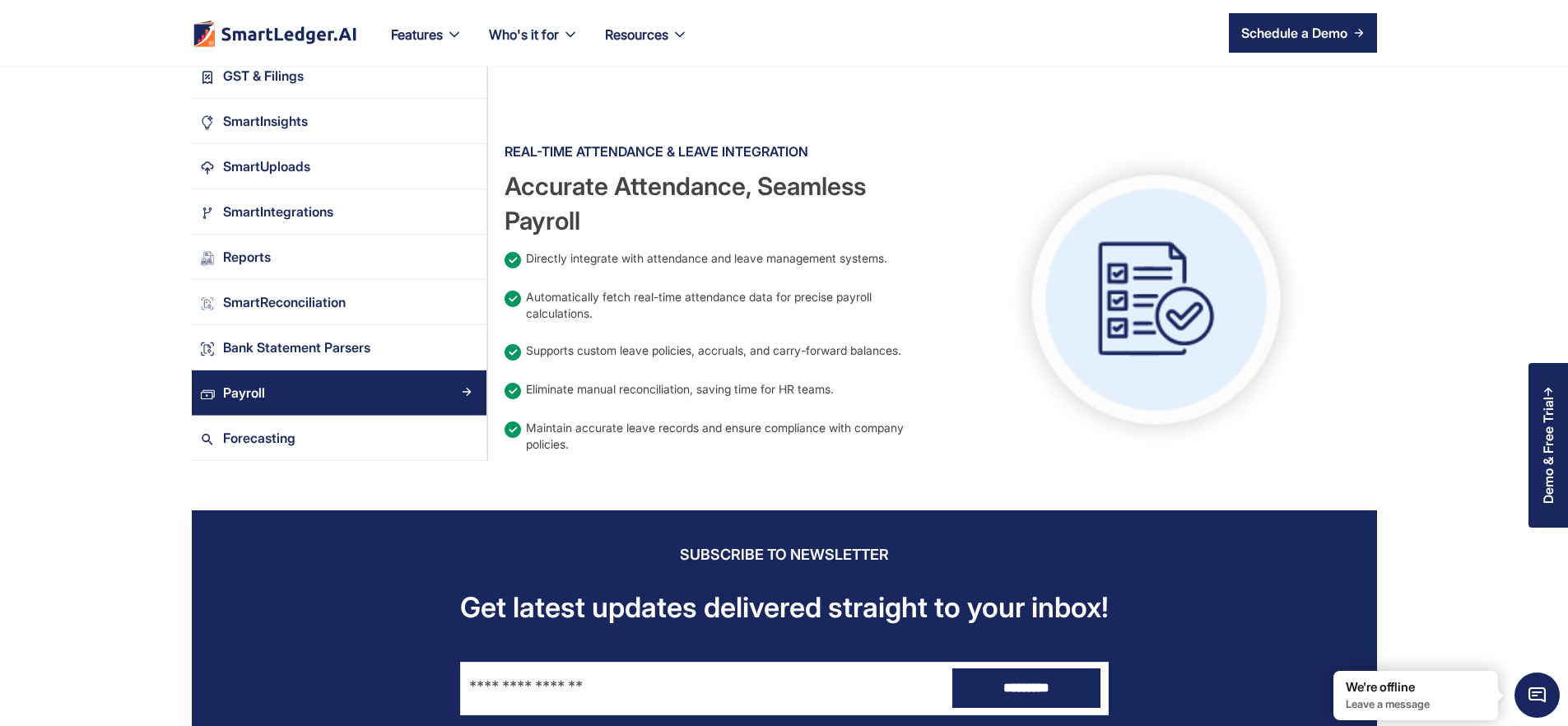
scroll to position [1649, 0]
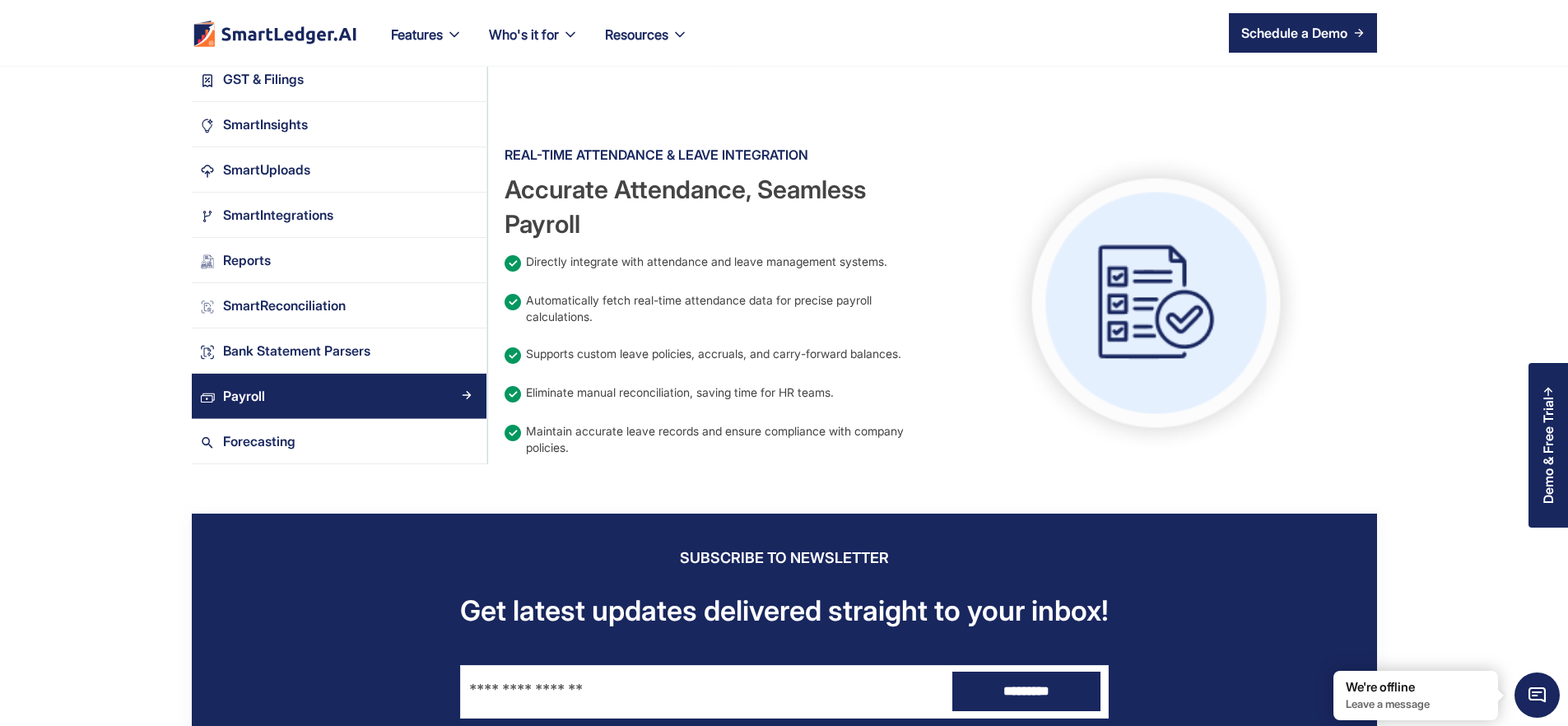
click at [871, 242] on div "Accurate Attendance, Seamless Payroll" at bounding box center [722, 206] width 435 height 69
click at [223, 452] on div "Forecasting" at bounding box center [258, 441] width 72 height 23
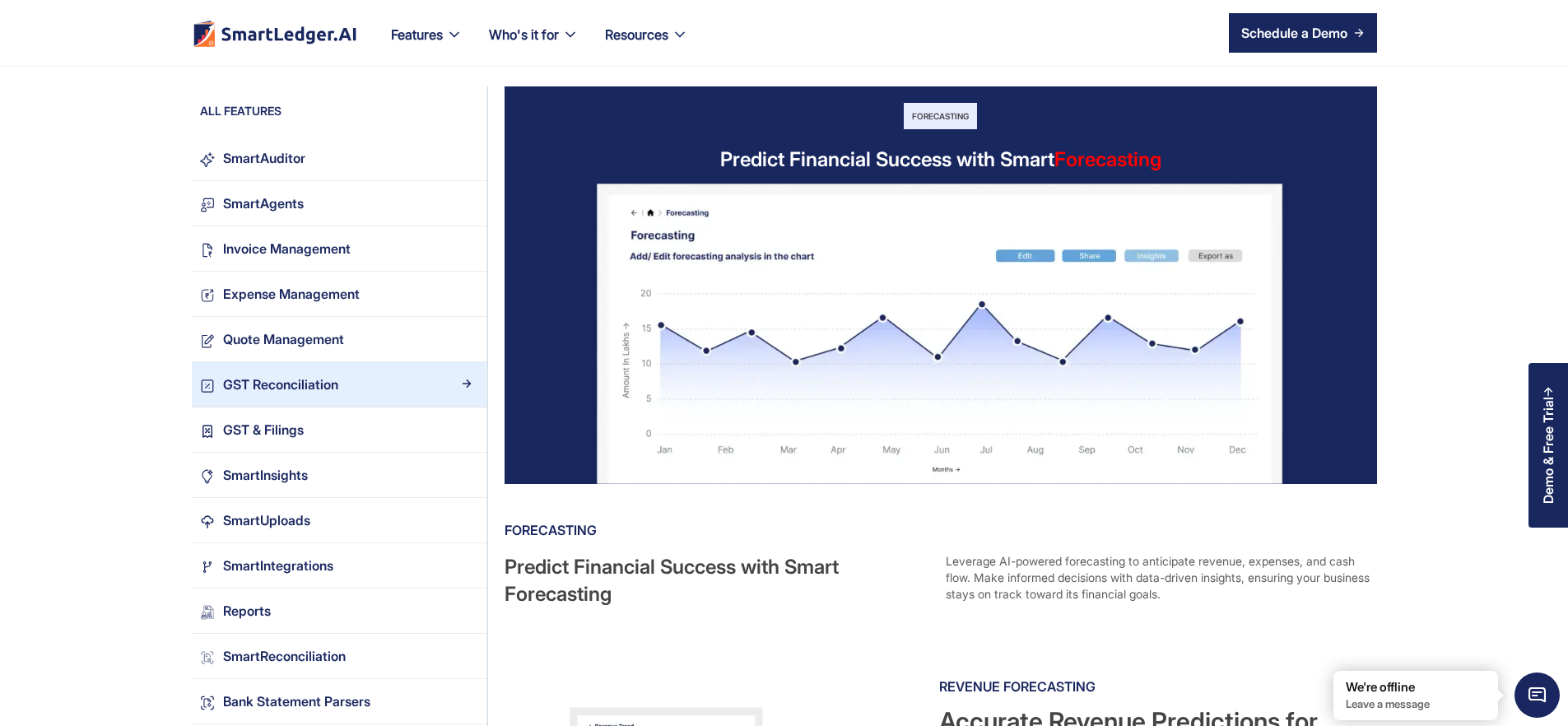
click at [223, 385] on div "GST Reconciliation" at bounding box center [280, 385] width 115 height 23
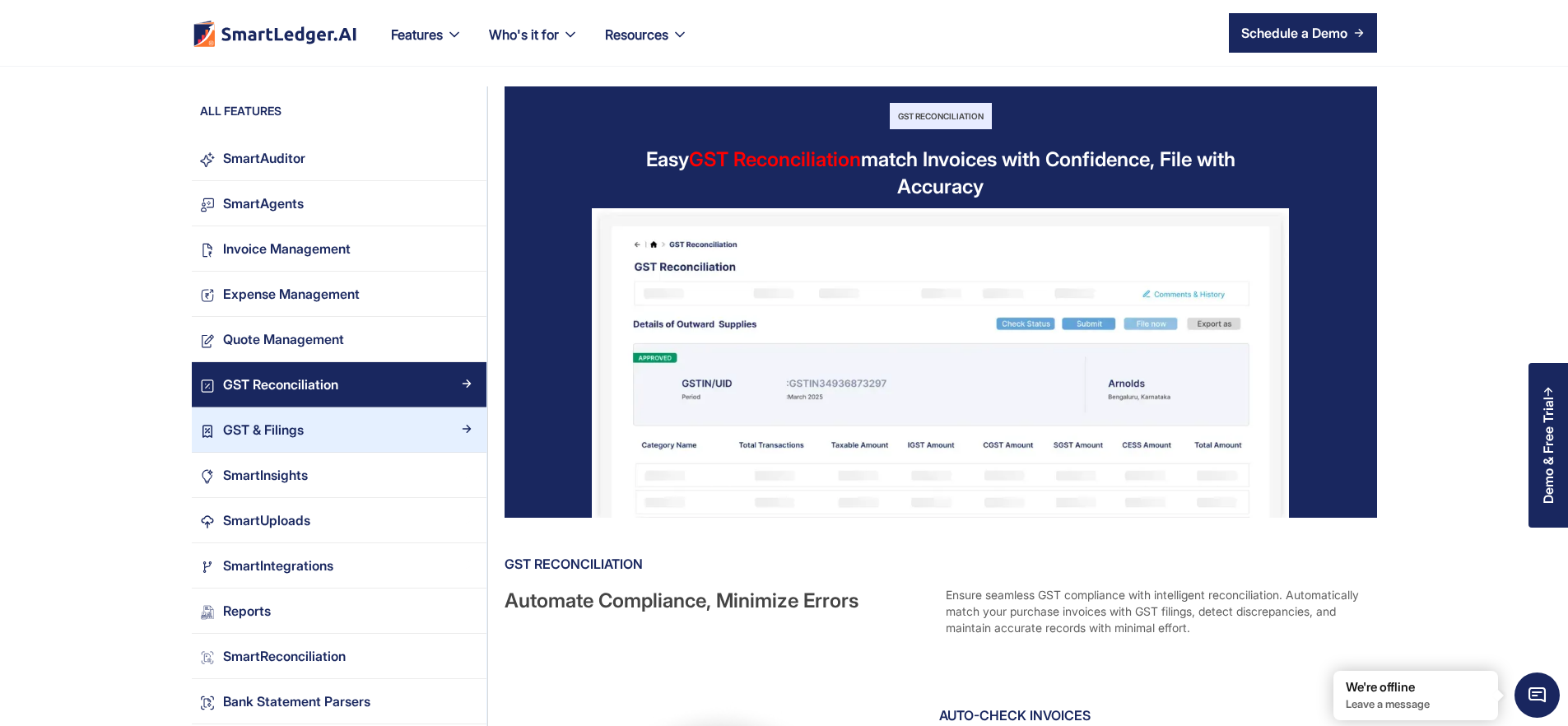
click at [223, 436] on div "GST & Filings" at bounding box center [263, 430] width 81 height 23
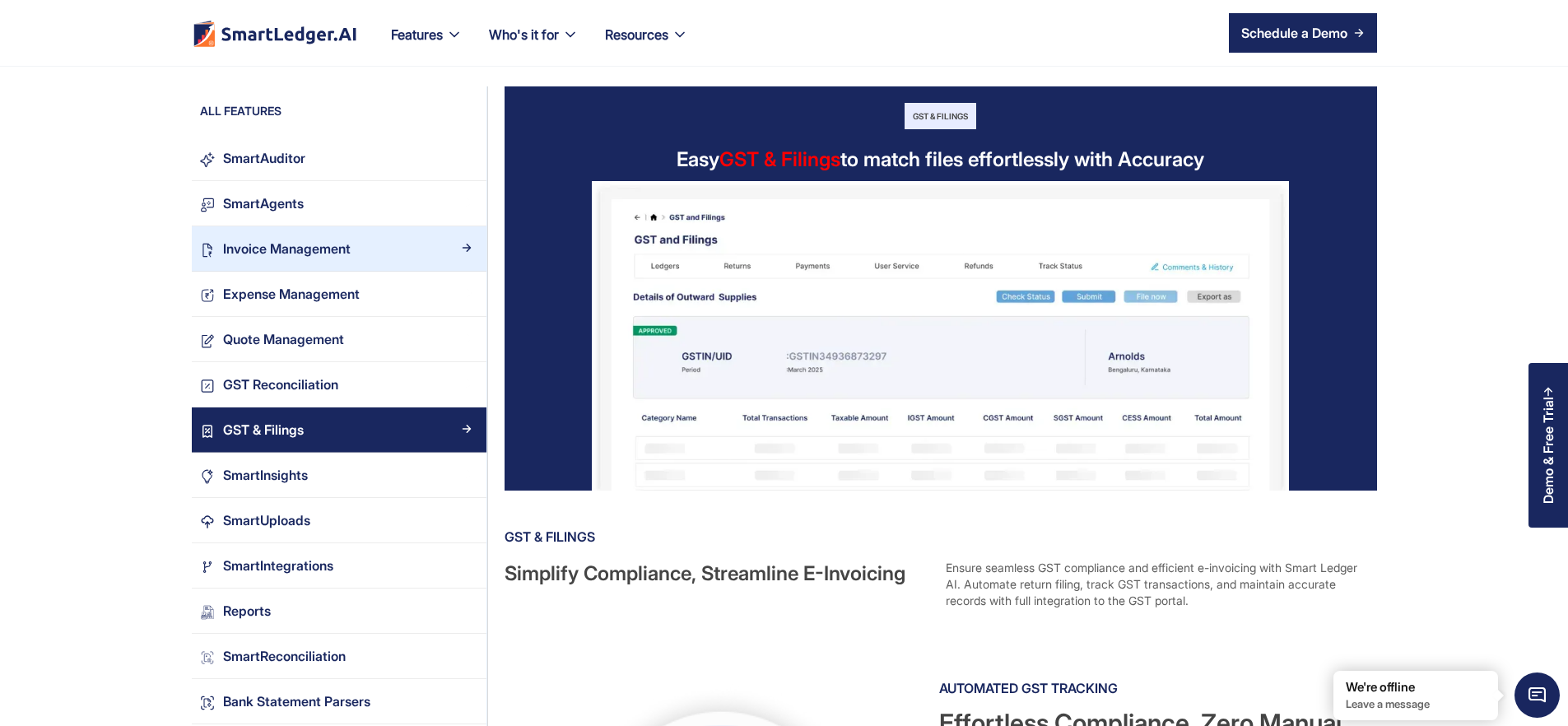
click at [223, 251] on div "Invoice Management" at bounding box center [286, 249] width 127 height 23
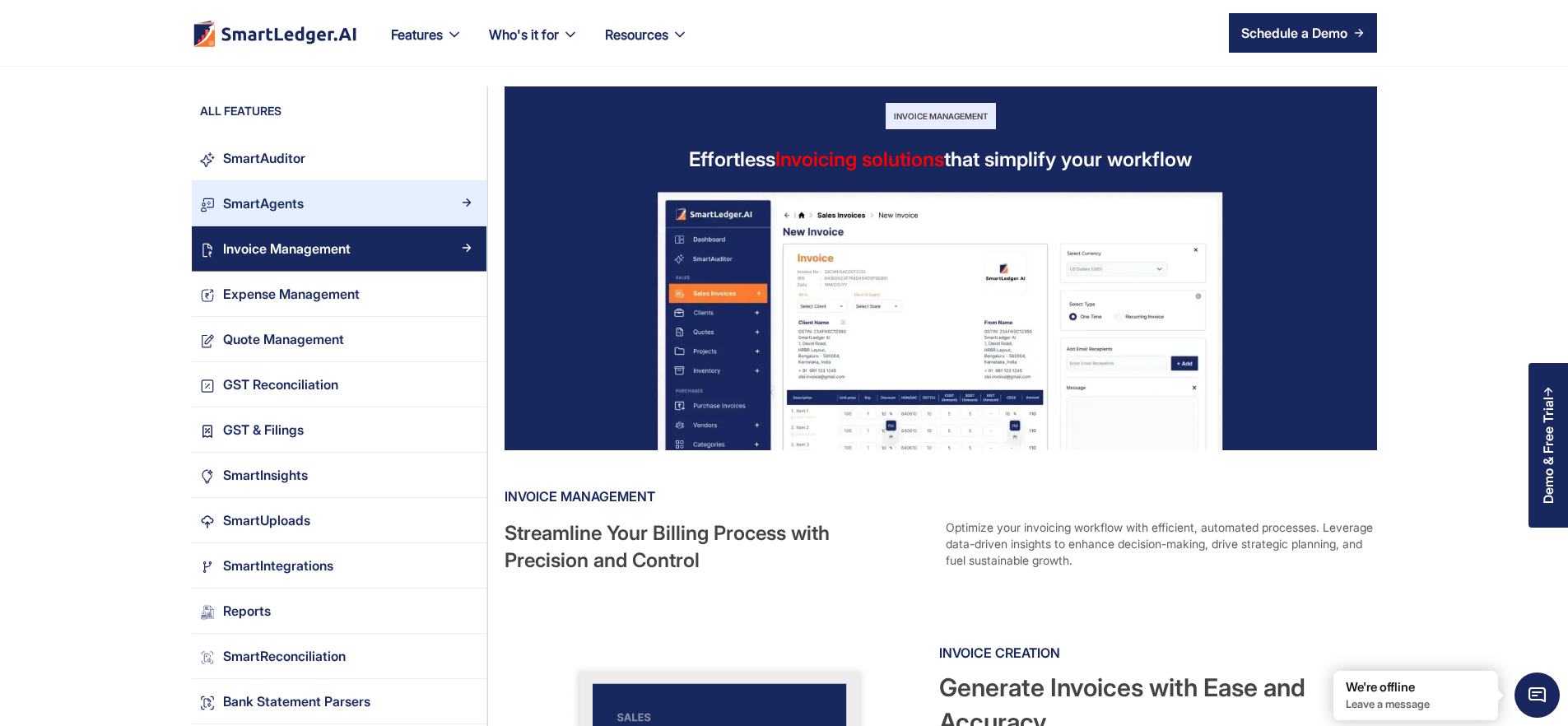
click at [223, 203] on div "SmartAgents" at bounding box center [263, 203] width 81 height 23
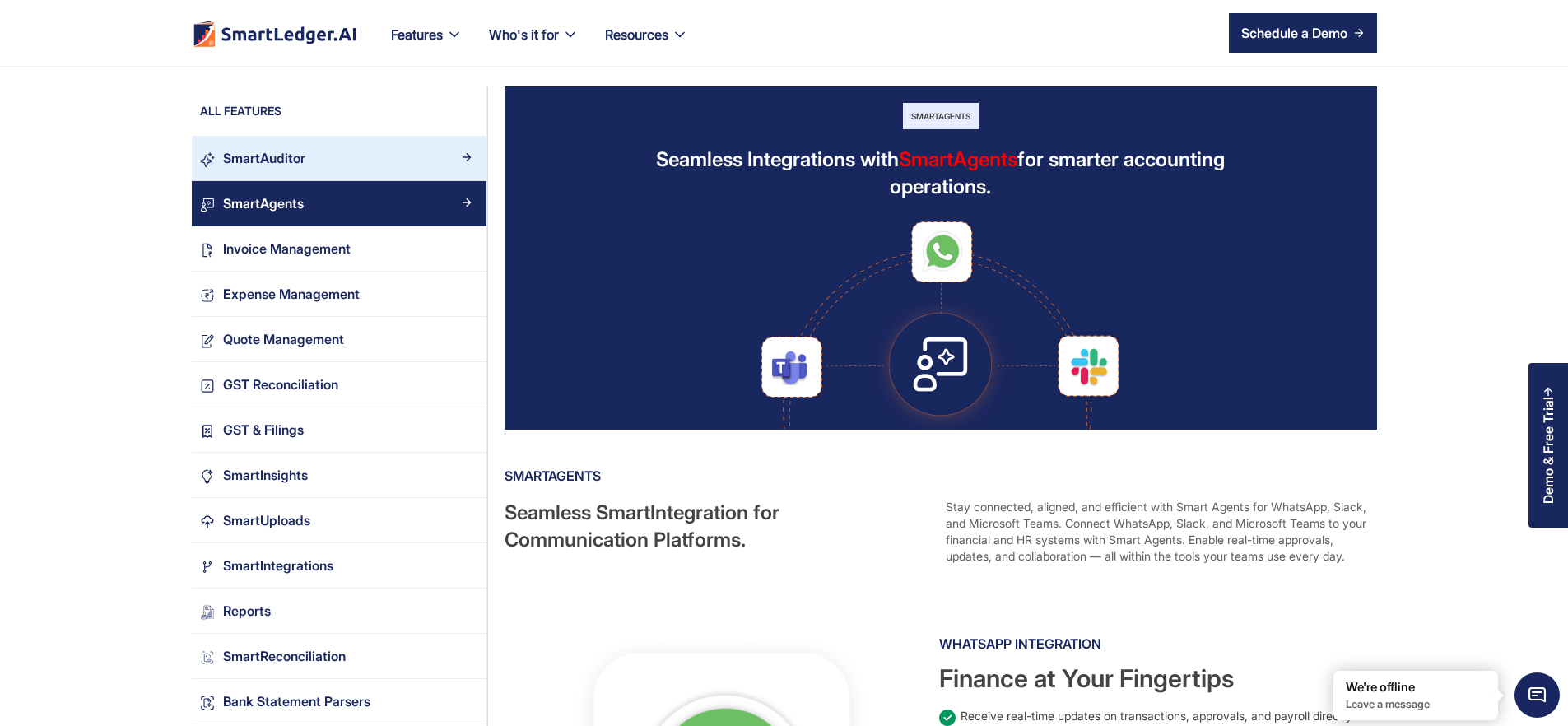
click at [223, 165] on div "SmartAuditor" at bounding box center [263, 158] width 82 height 23
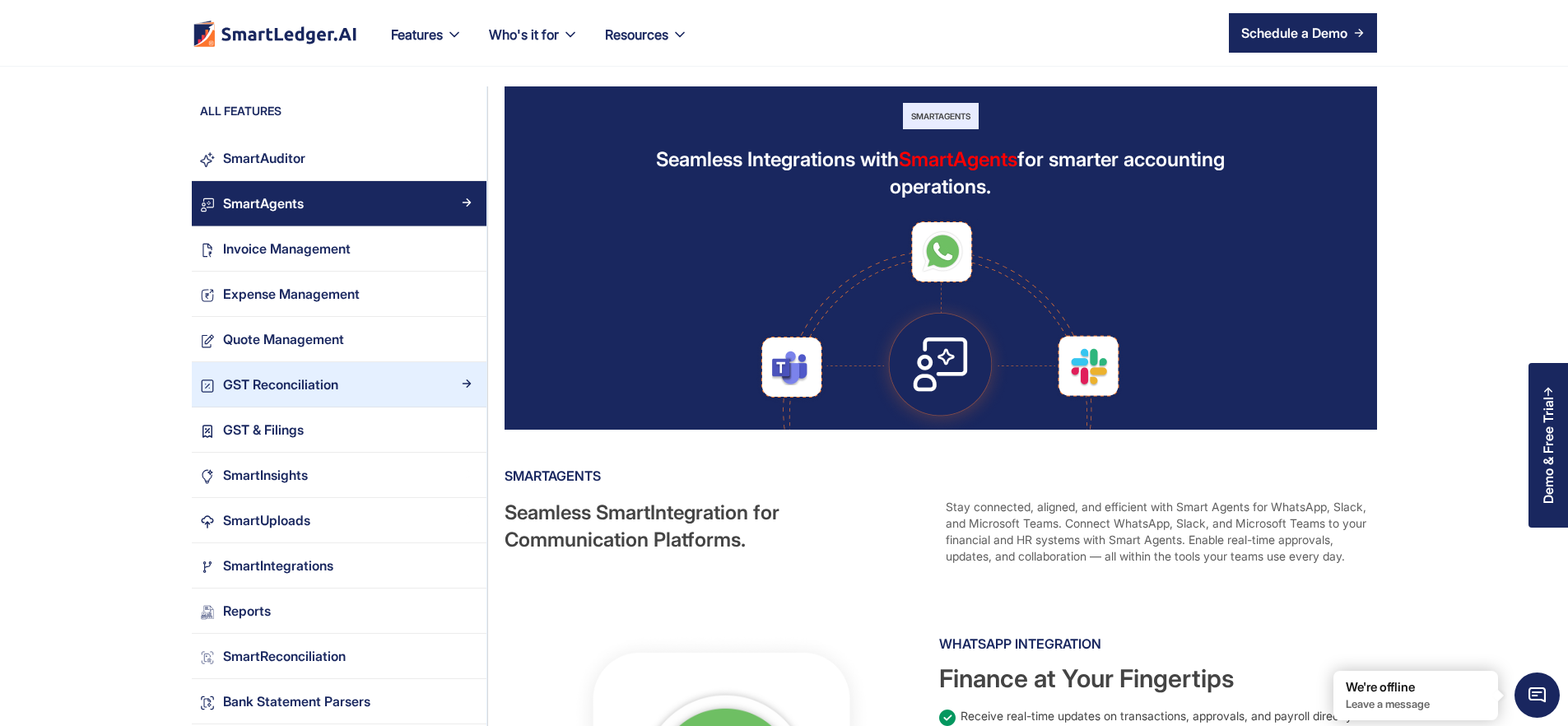
scroll to position [129, 0]
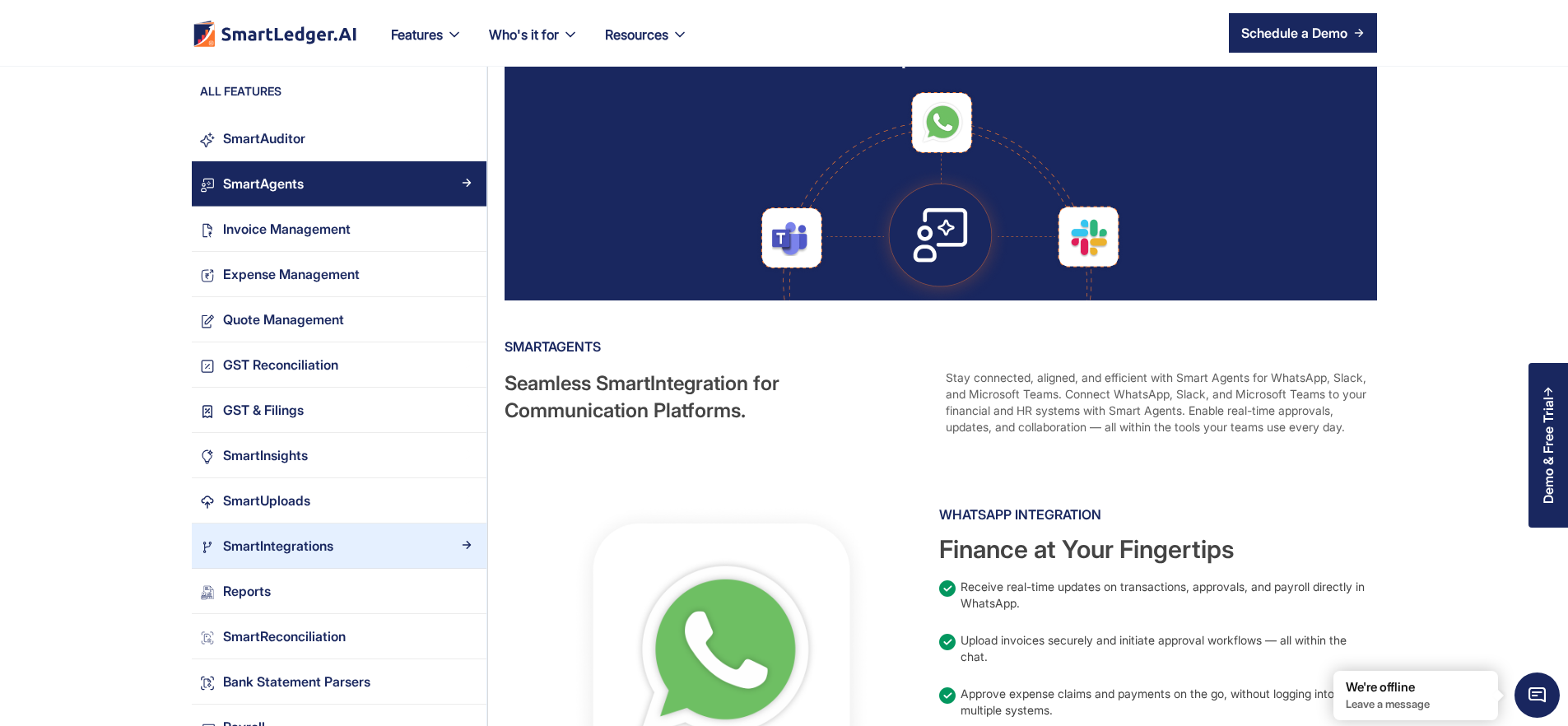
click at [232, 535] on div "SmartIntegrations" at bounding box center [278, 545] width 110 height 23
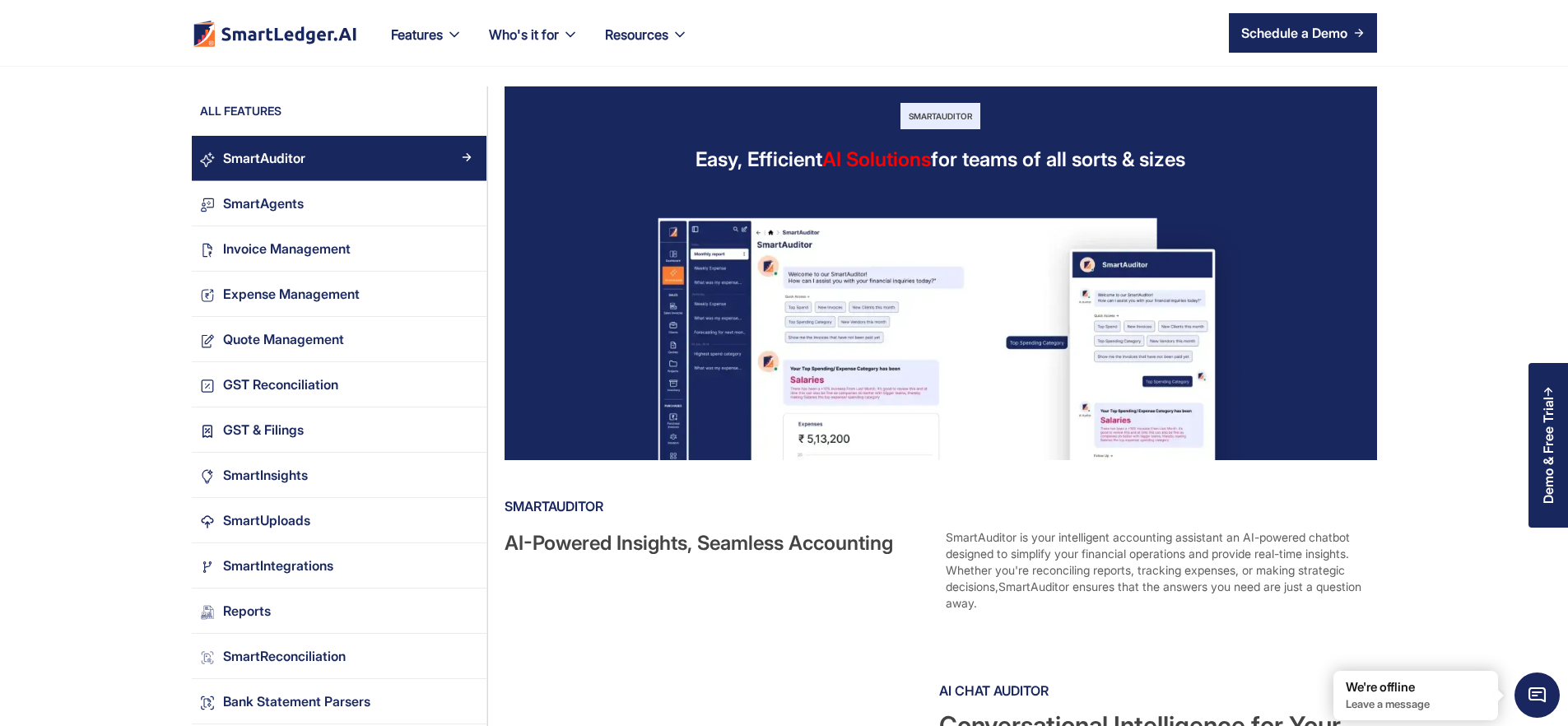
click at [1067, 561] on div "SmartAuditor is your intelligent accounting assistant an AI-powered chatbot des…" at bounding box center [1160, 570] width 428 height 82
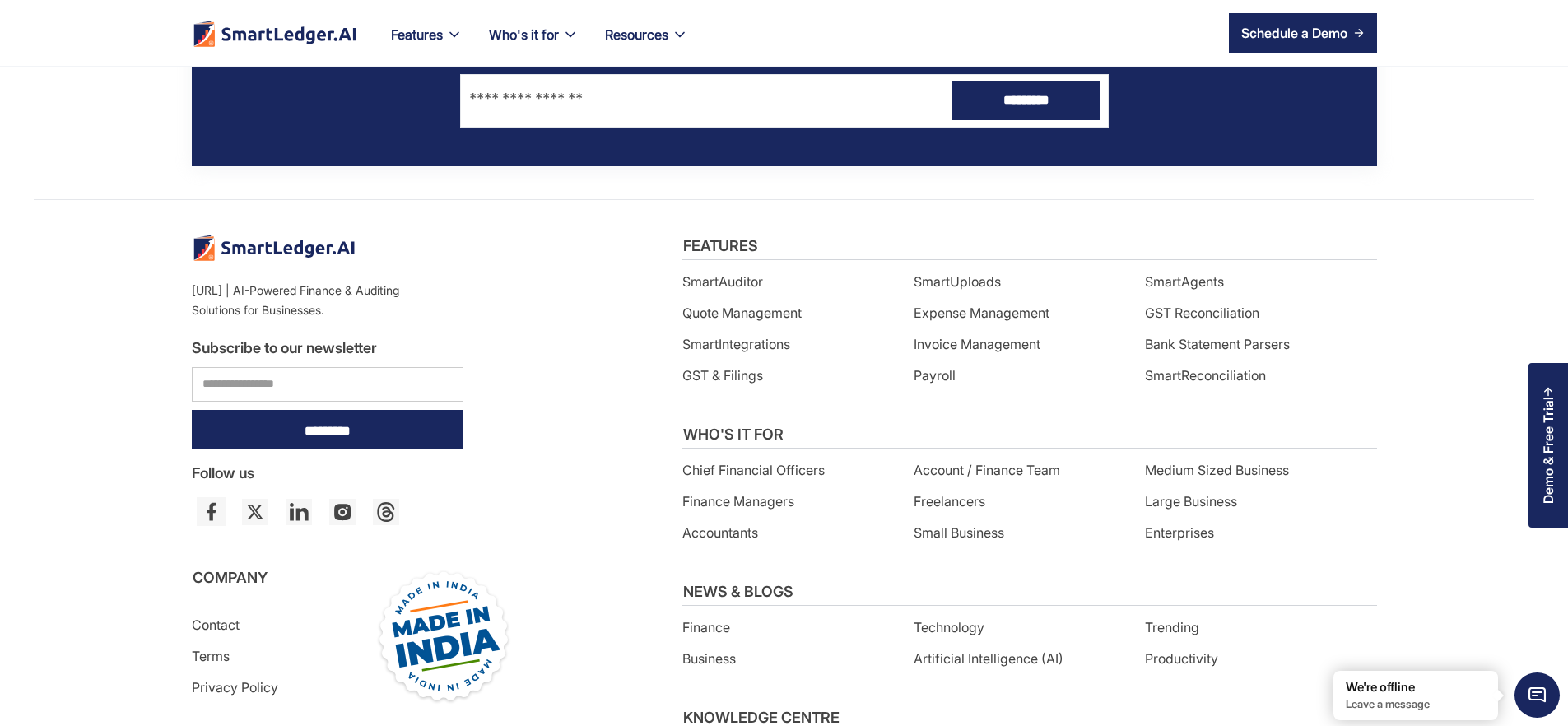
scroll to position [2744, 0]
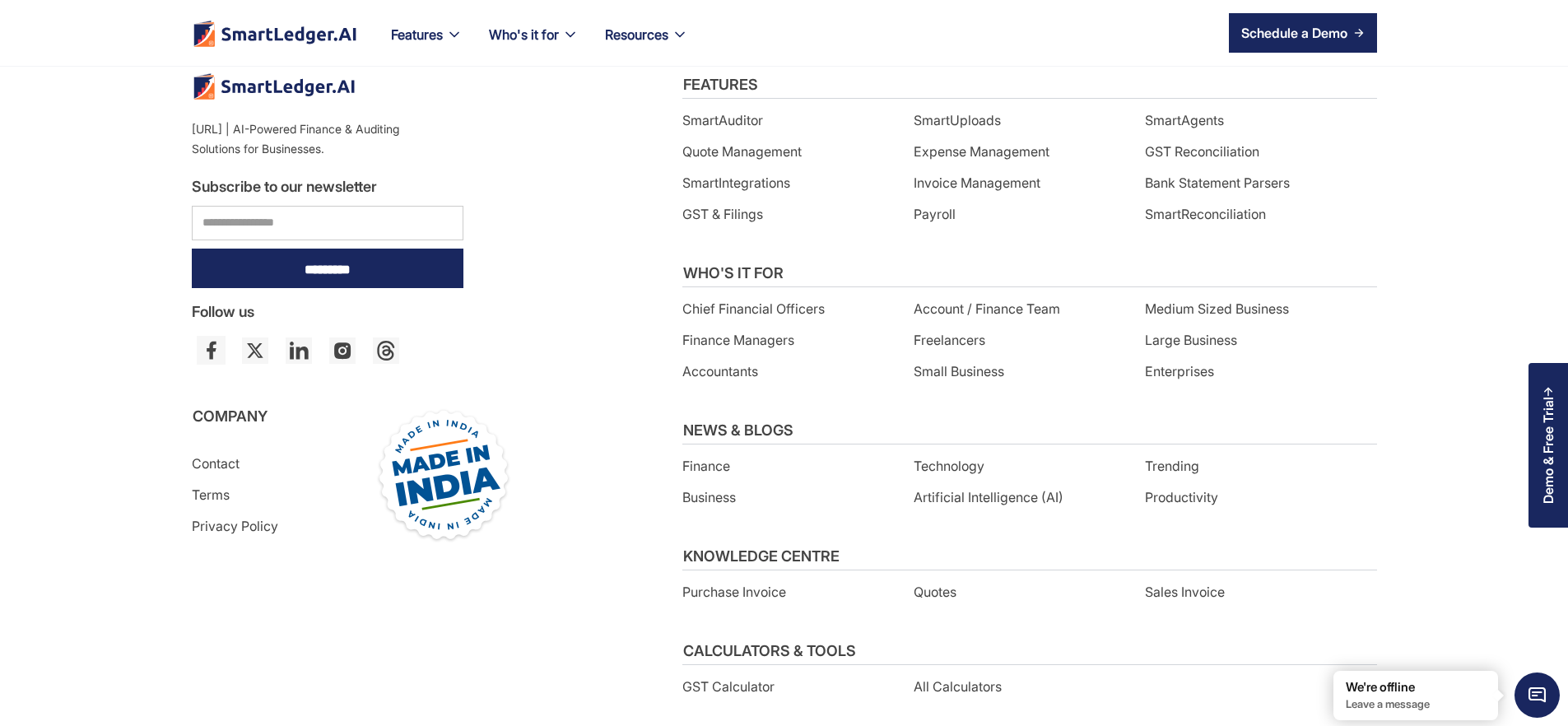
click at [861, 331] on div "Features SmartAuditor Quote Management SmartIntegrations GST & Filings SmartUpl…" at bounding box center [1021, 402] width 711 height 661
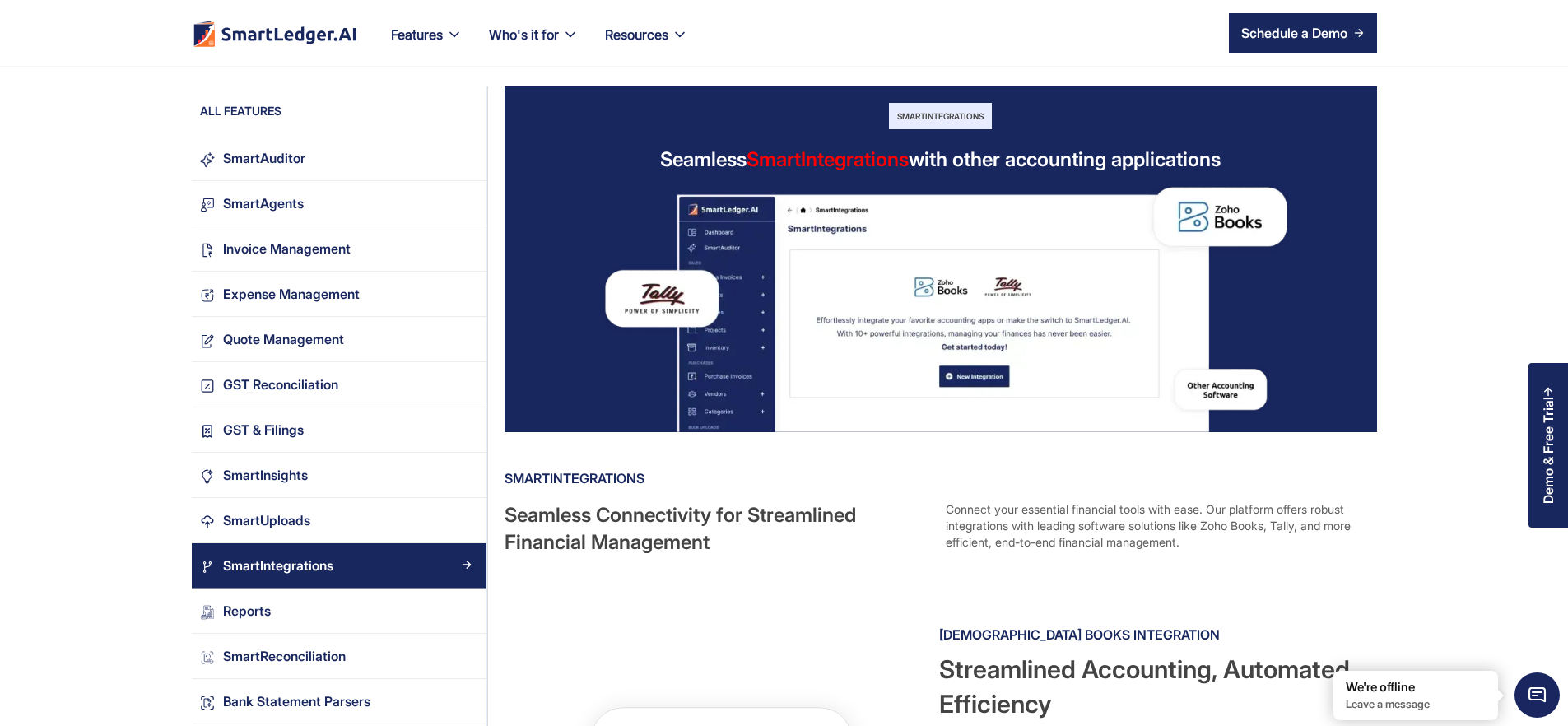
click at [1162, 555] on div "Connect your essential financial tools with ease. Our platform offers robust in…" at bounding box center [1160, 528] width 428 height 54
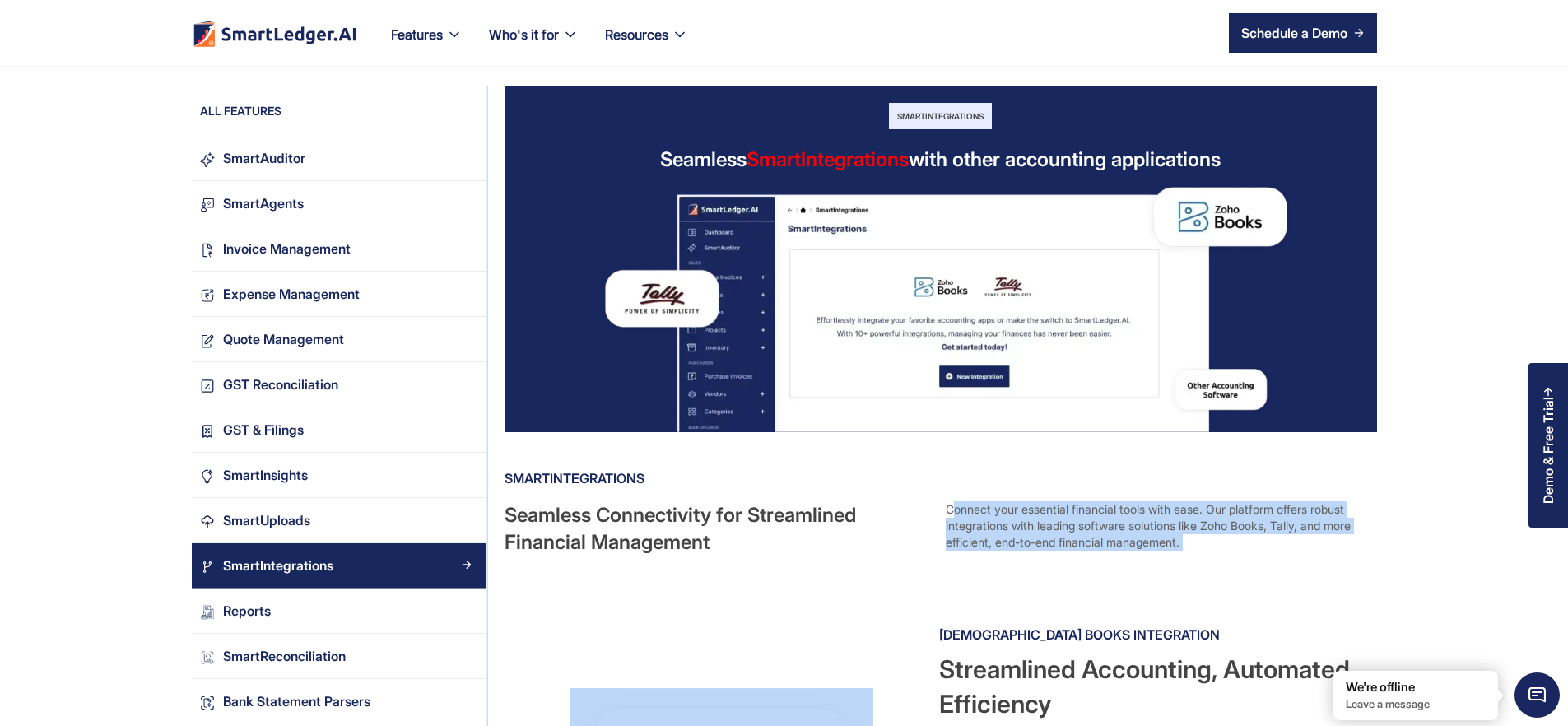
click at [1162, 555] on div "Connect your essential financial tools with ease. Our platform offers robust in…" at bounding box center [1160, 528] width 428 height 54
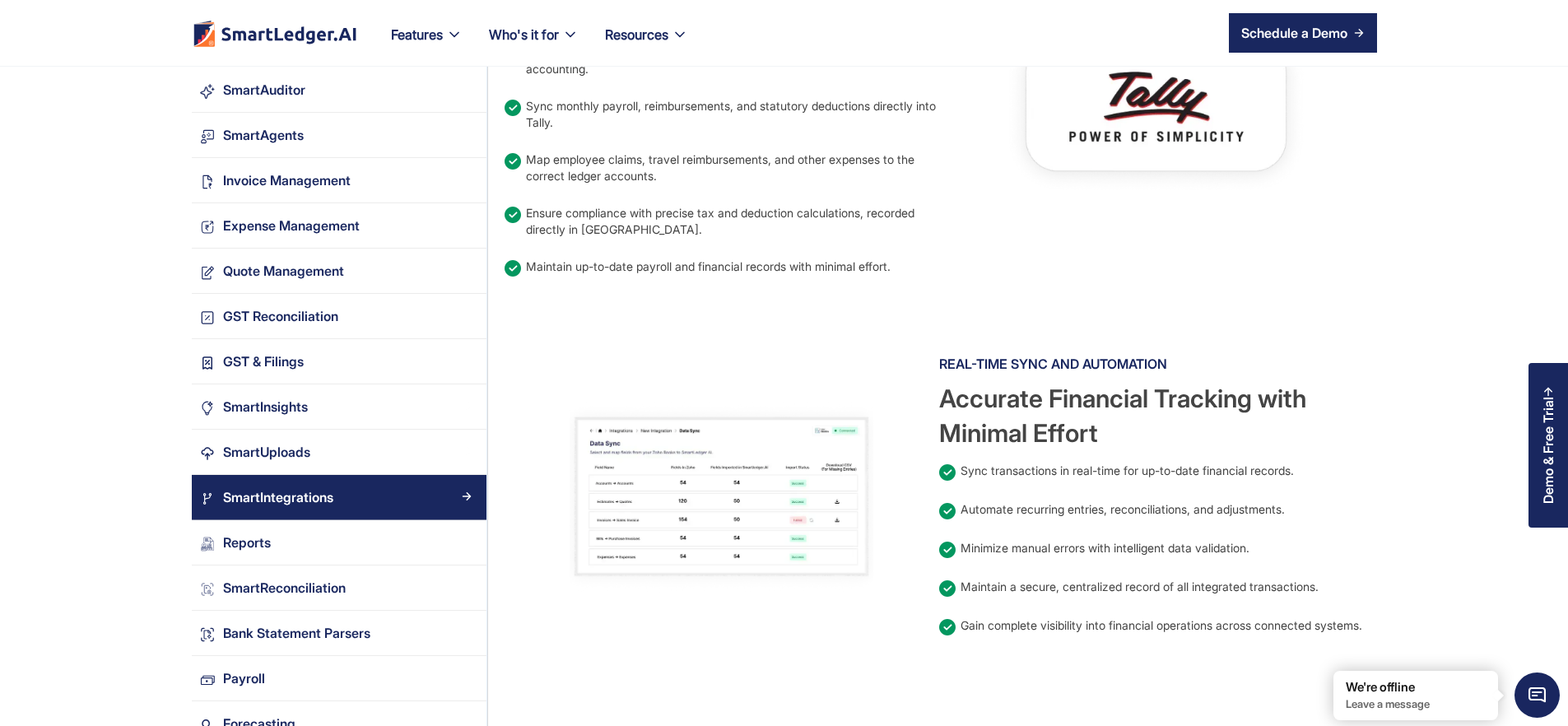
scroll to position [993, 0]
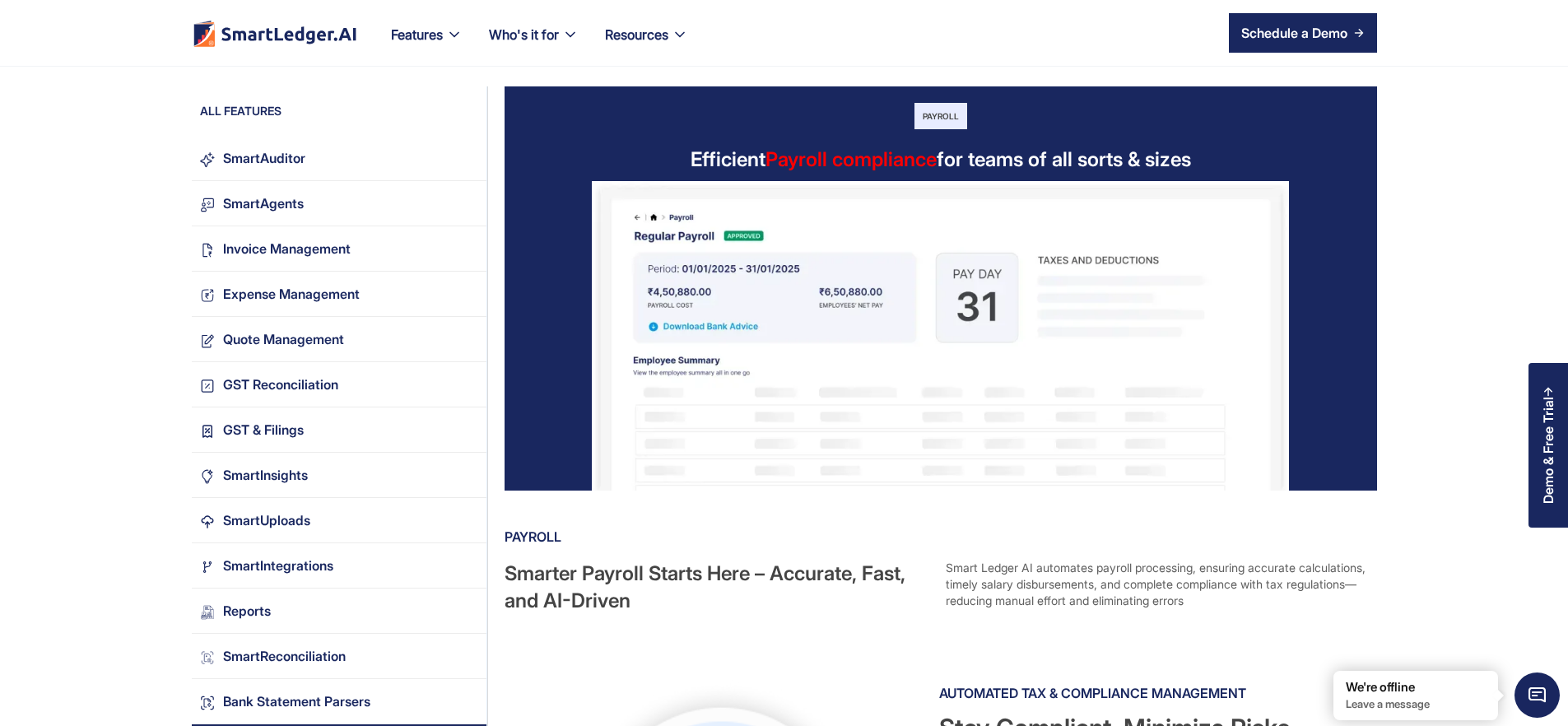
scroll to position [1649, 0]
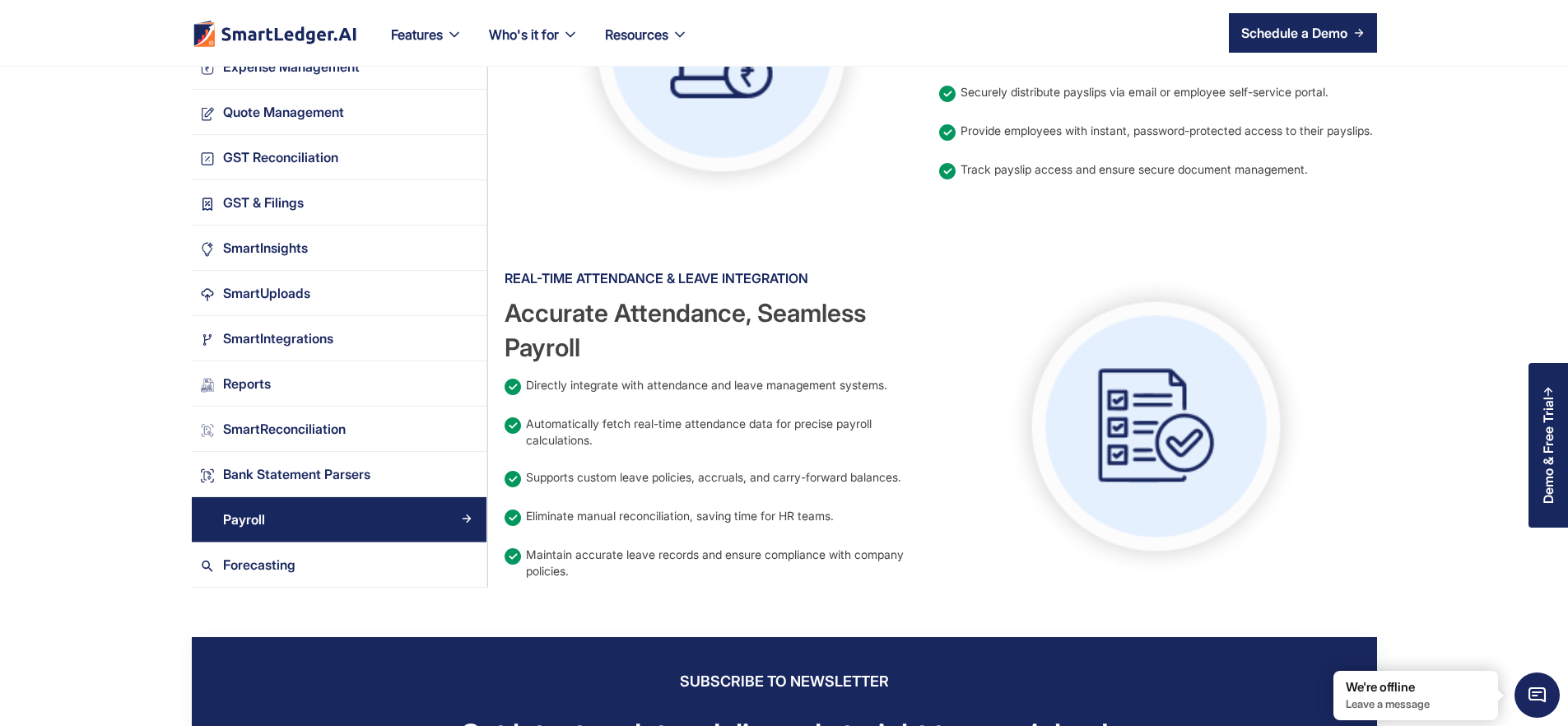
scroll to position [961, 0]
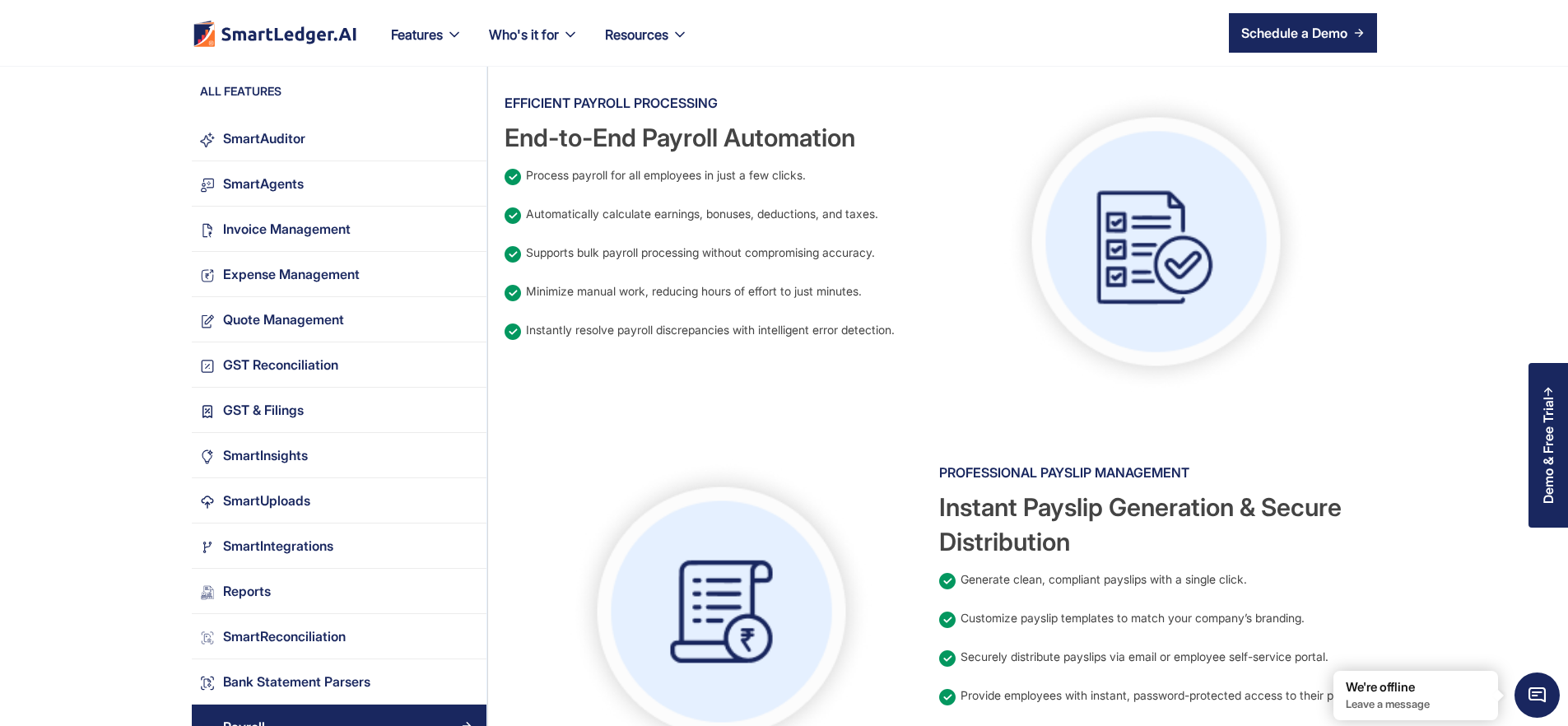
click at [614, 295] on div "Efficient Payroll Processing End-to-End Payroll Automation Process payroll for …" at bounding box center [722, 242] width 435 height 305
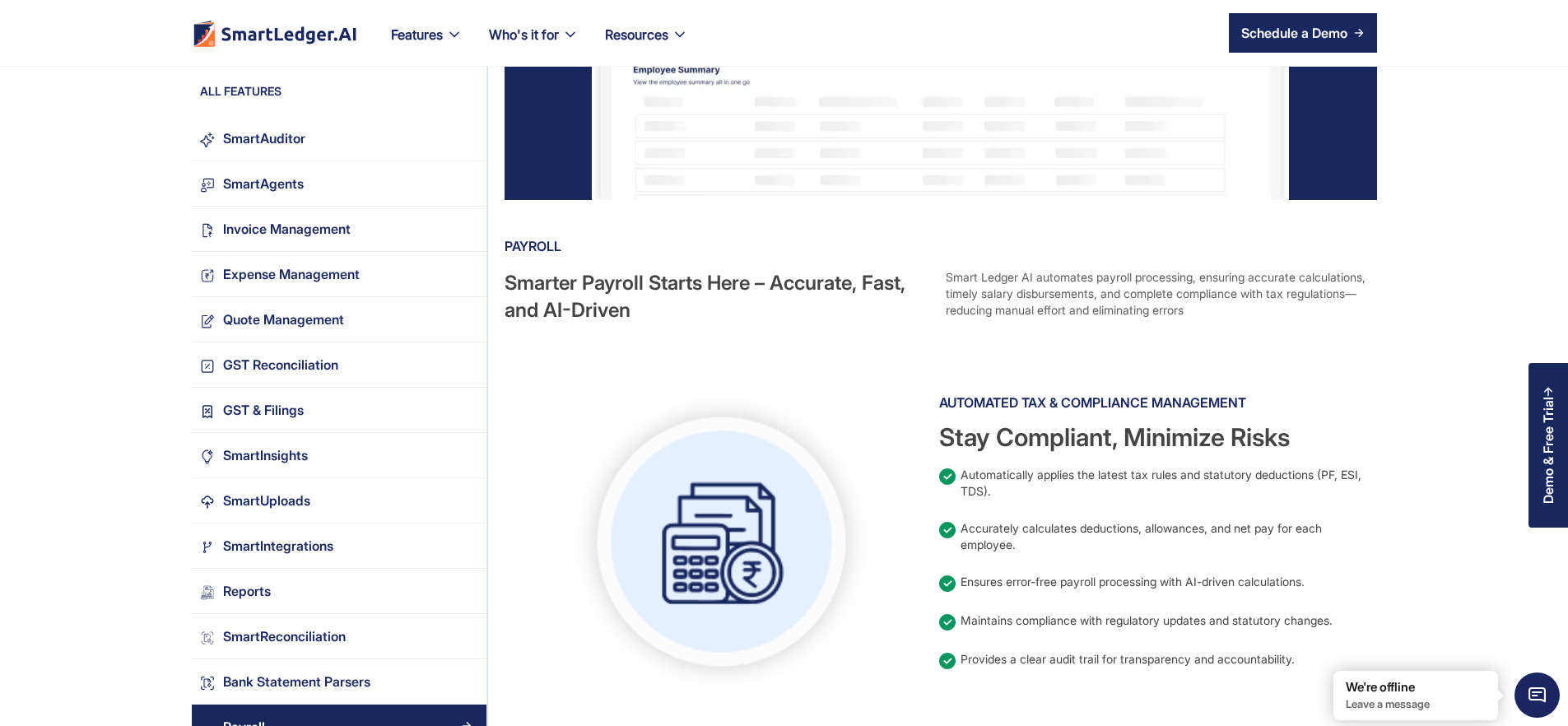
scroll to position [0, 0]
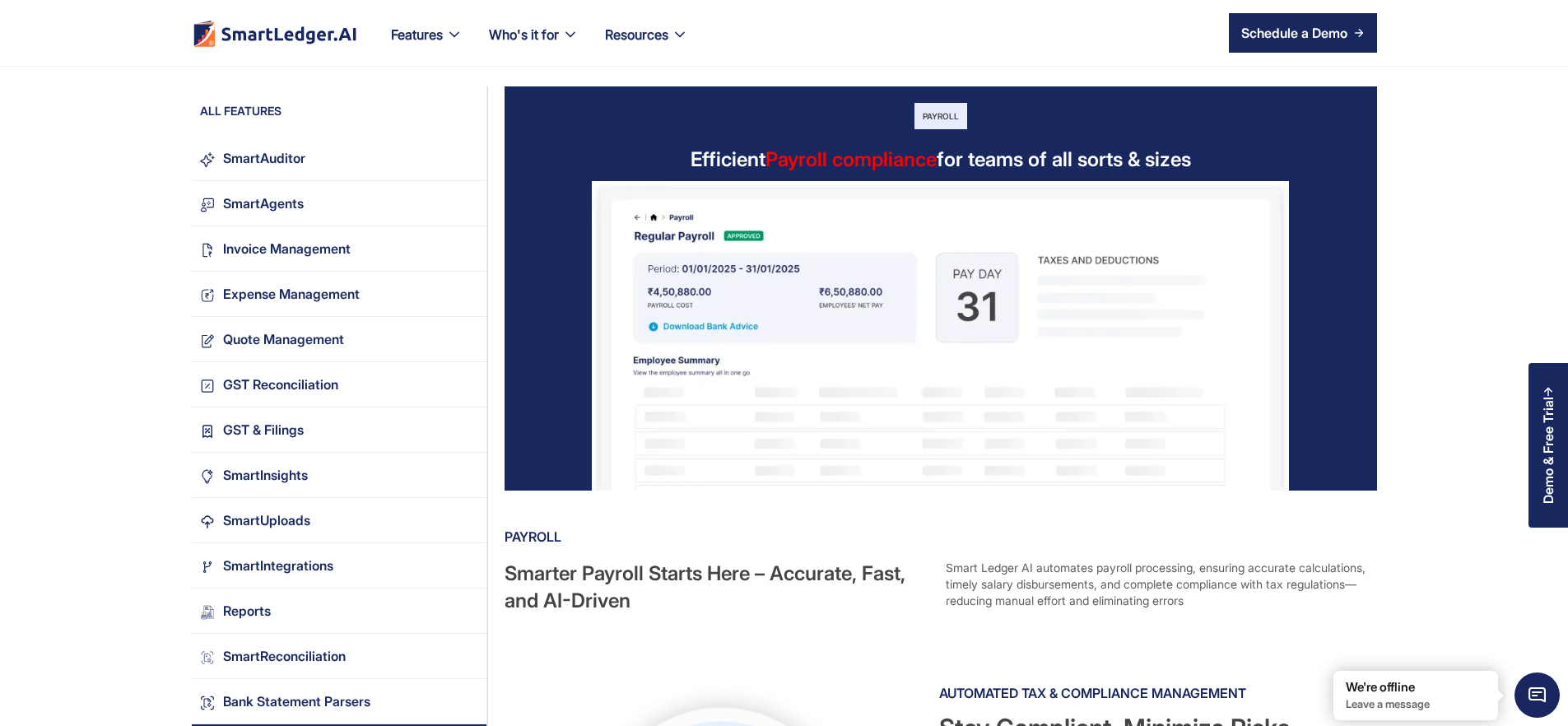
click at [903, 189] on img at bounding box center [941, 336] width 698 height 310
click at [875, 160] on span "Payroll compliance" at bounding box center [851, 159] width 172 height 24
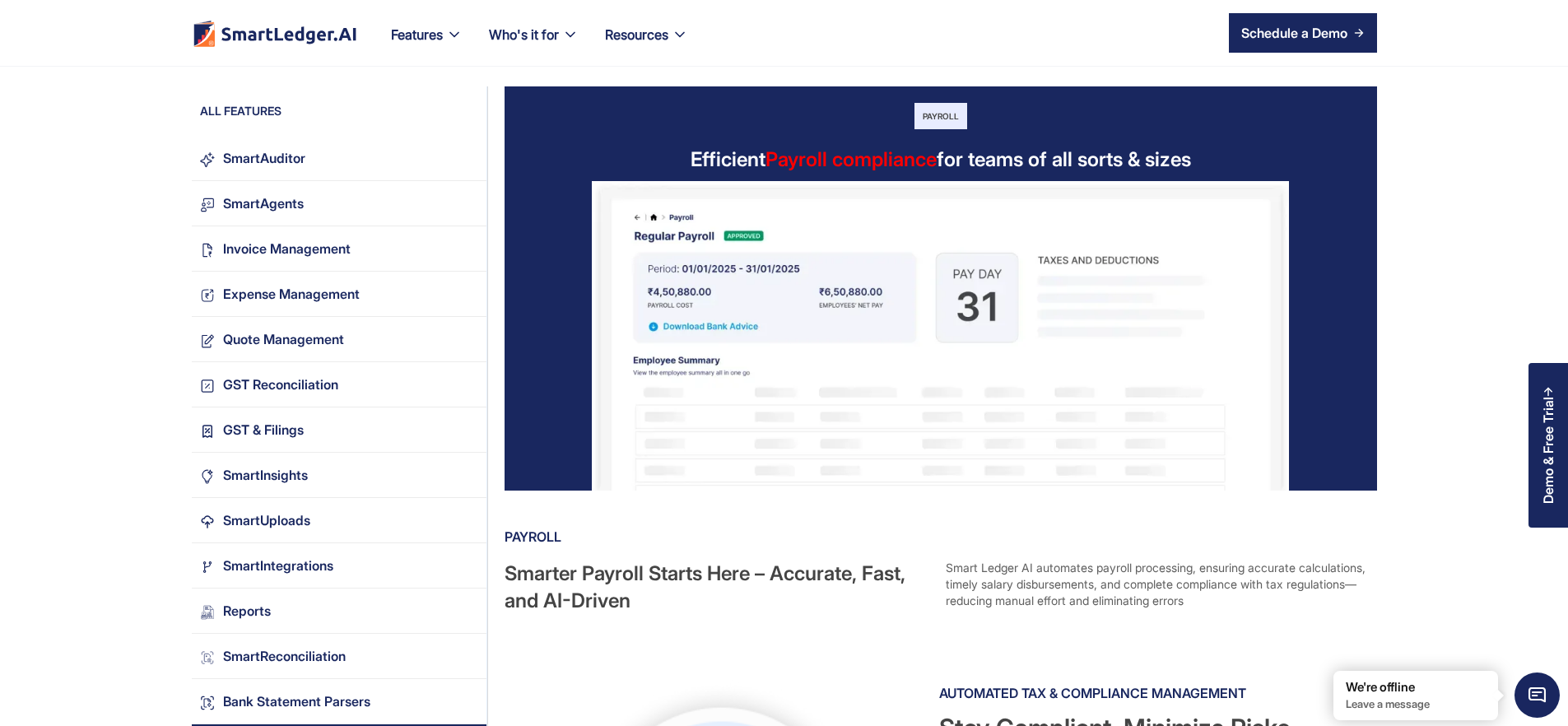
click at [801, 66] on div "Features Our Features SmartLedger AI For Enhanced Financial Management SmartAud…" at bounding box center [784, 34] width 1568 height 67
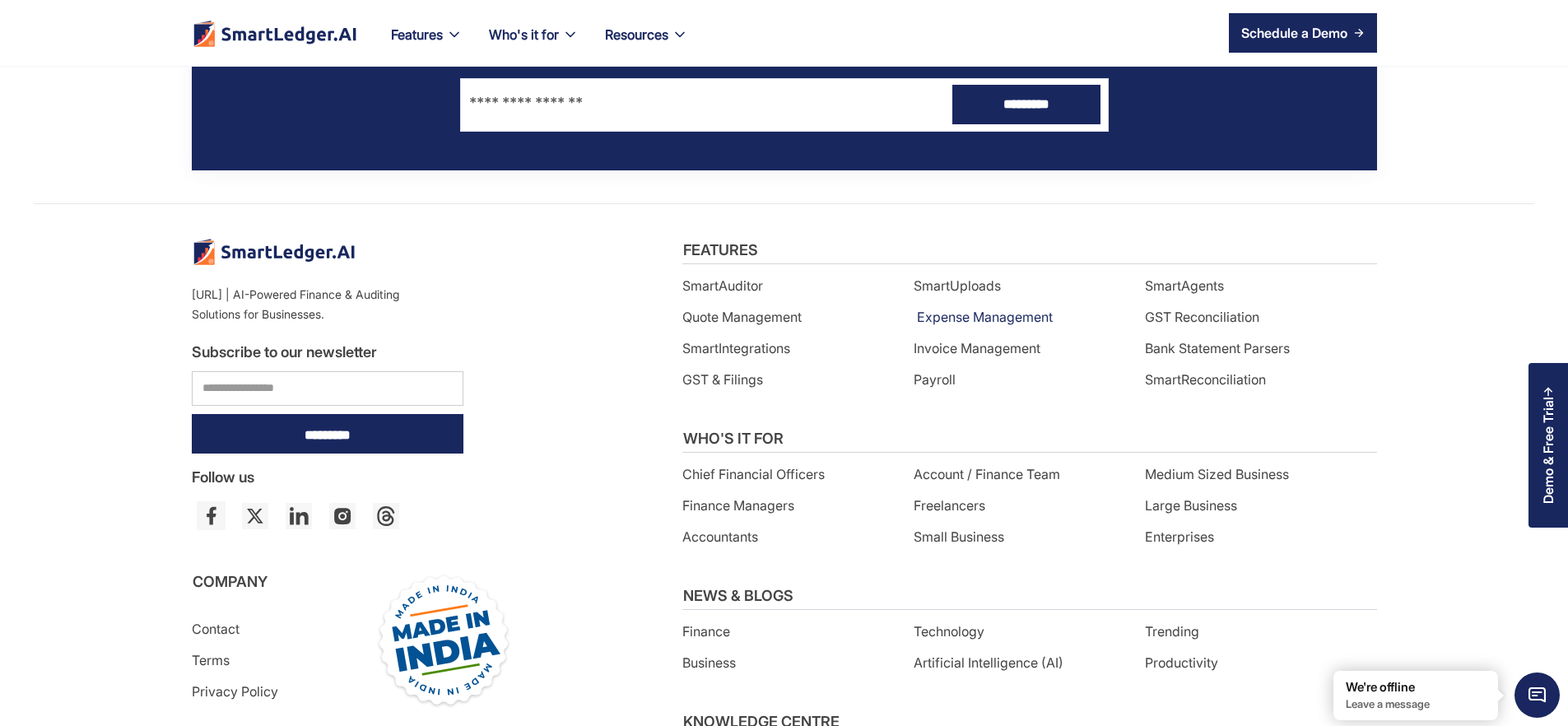
scroll to position [1033, 0]
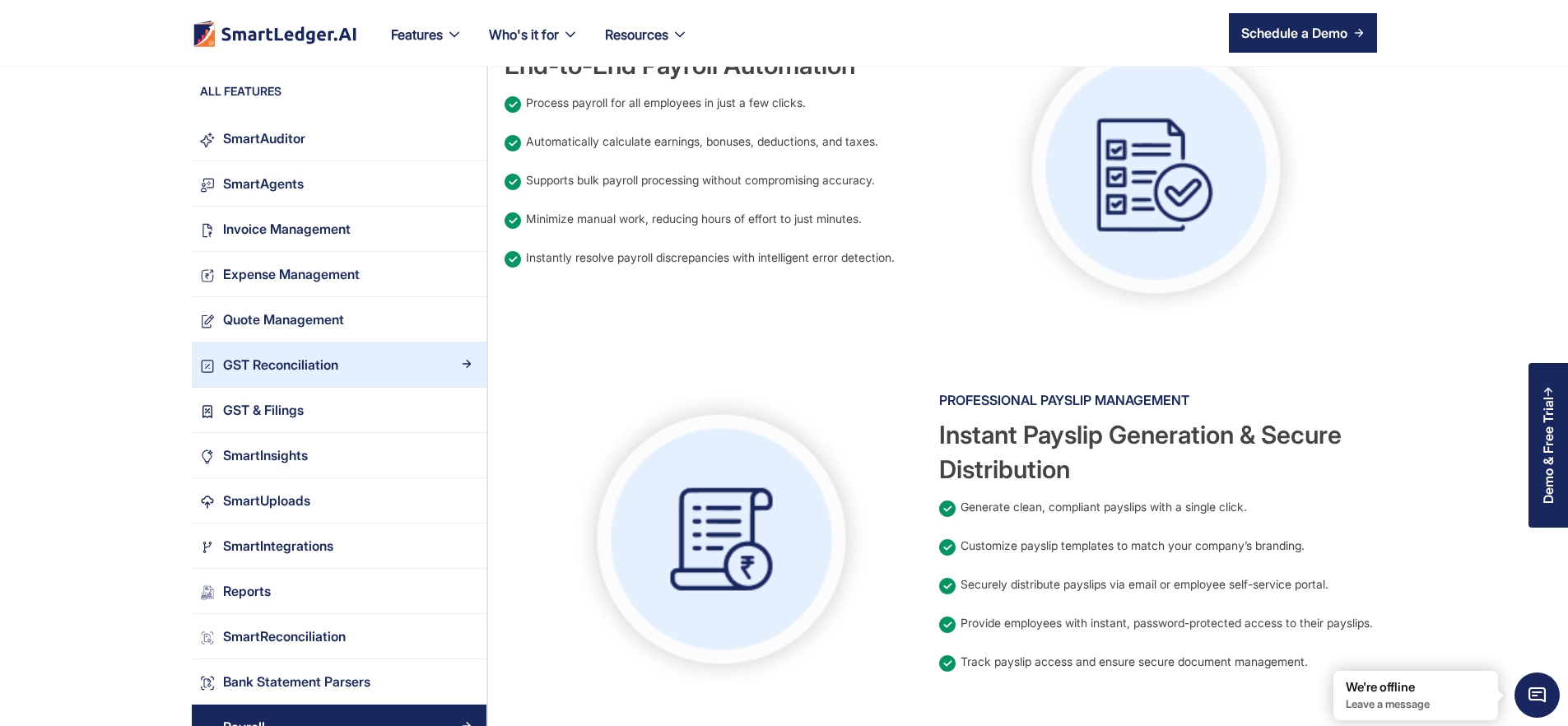
click at [223, 368] on div "GST Reconciliation" at bounding box center [280, 365] width 115 height 23
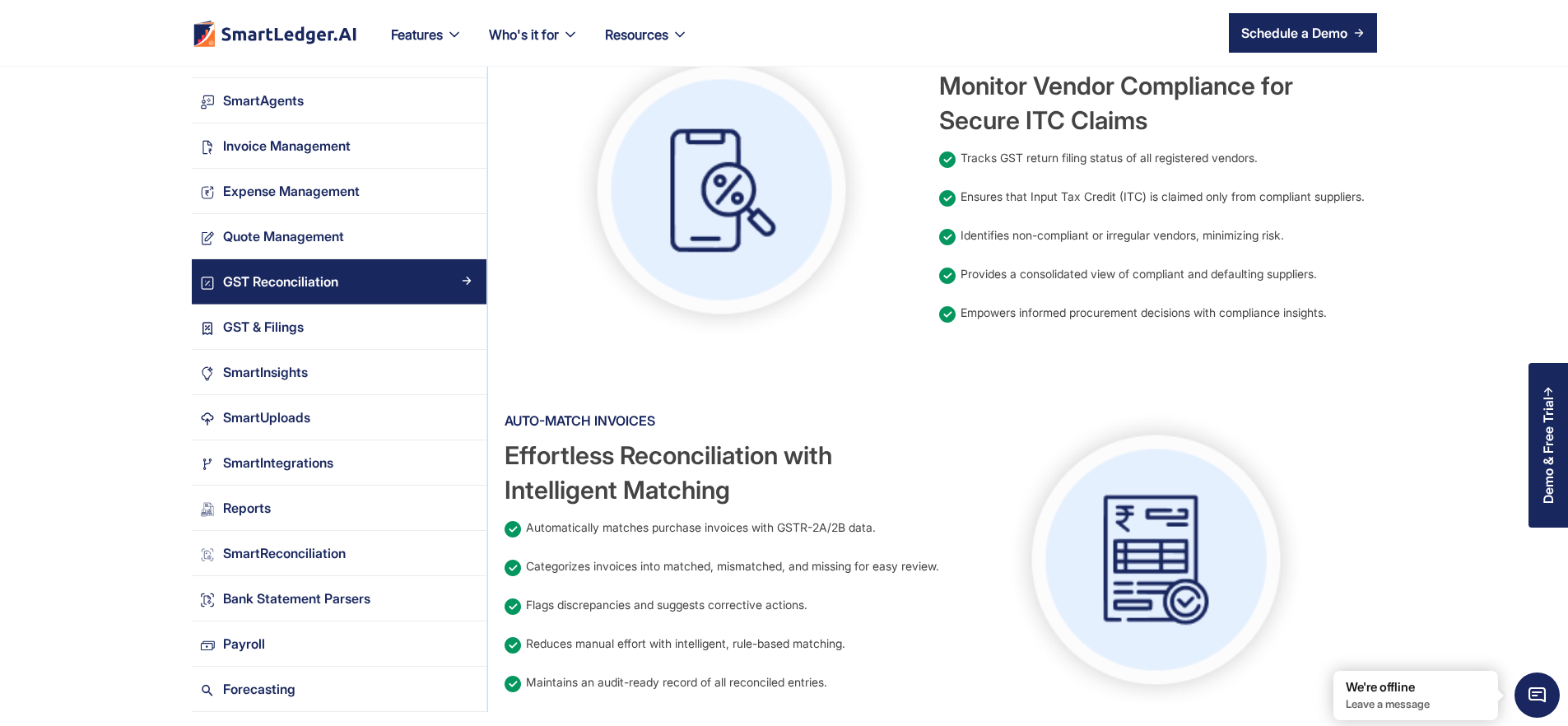
scroll to position [1644, 0]
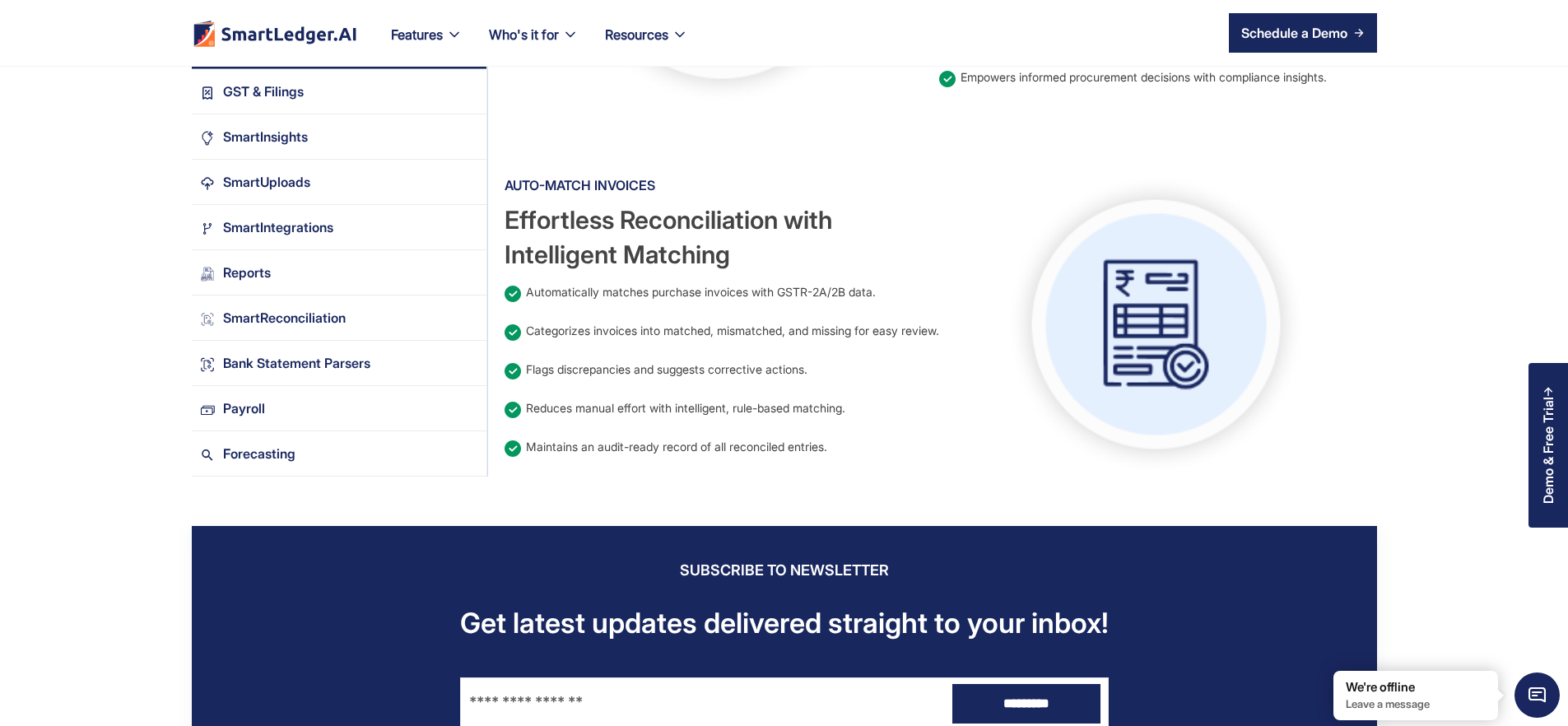
click at [215, 283] on div "Reports" at bounding box center [243, 272] width 56 height 23
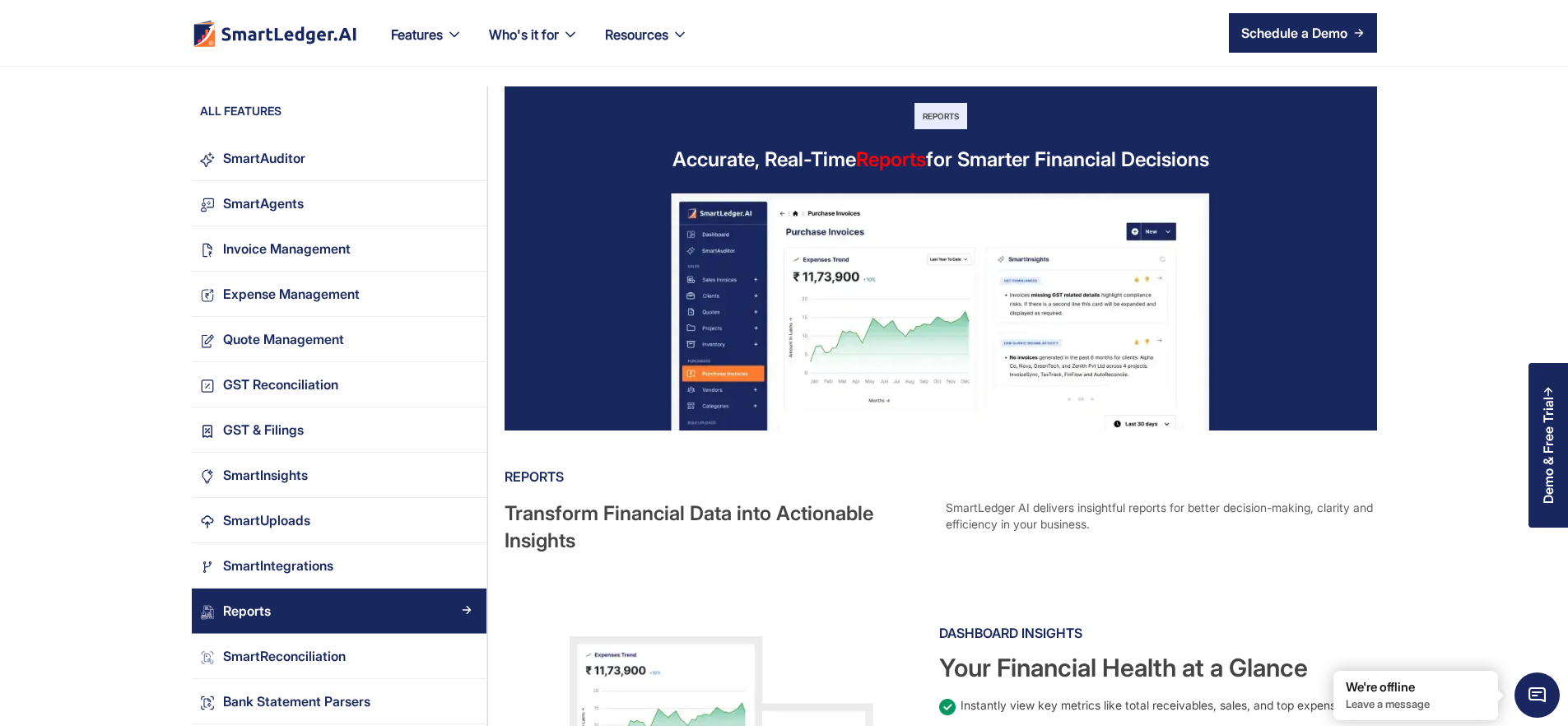
click at [871, 524] on div "Reports Transform Financial Data into Actionable Insights SmartLedger AI delive…" at bounding box center [939, 509] width 869 height 91
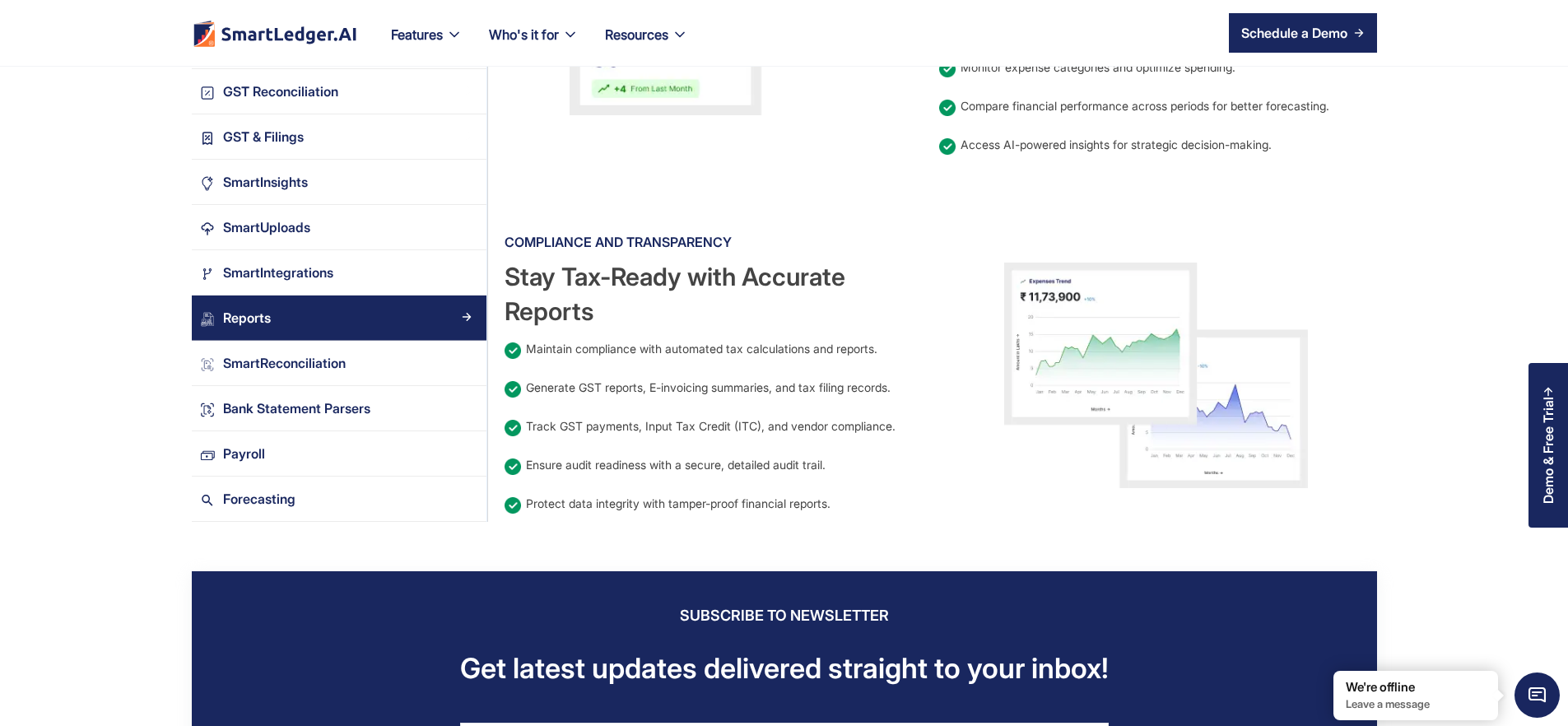
scroll to position [1086, 0]
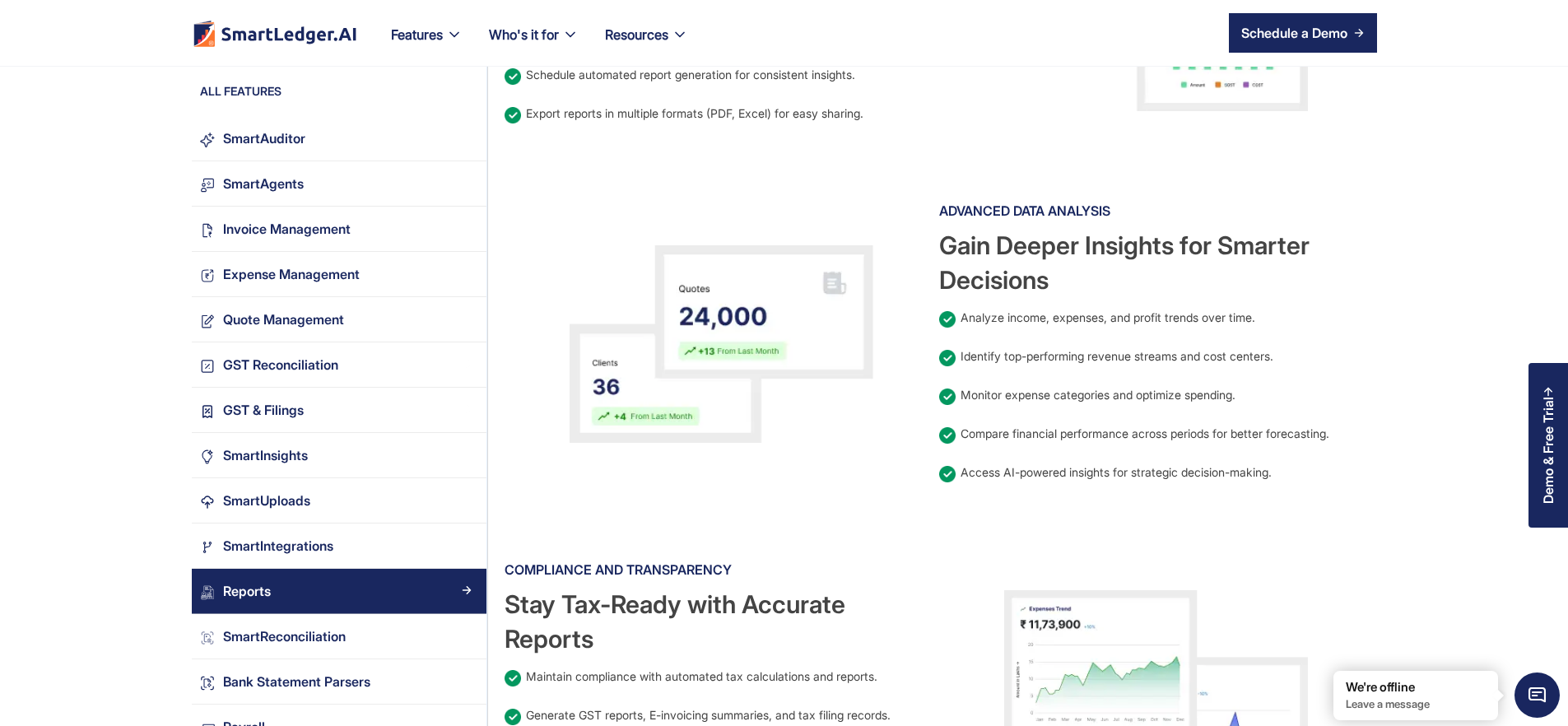
click at [1137, 406] on div "Advanced Data Analysis Gain Deeper Insights for Smarter Decisions Analyze incom…" at bounding box center [1156, 343] width 435 height 293
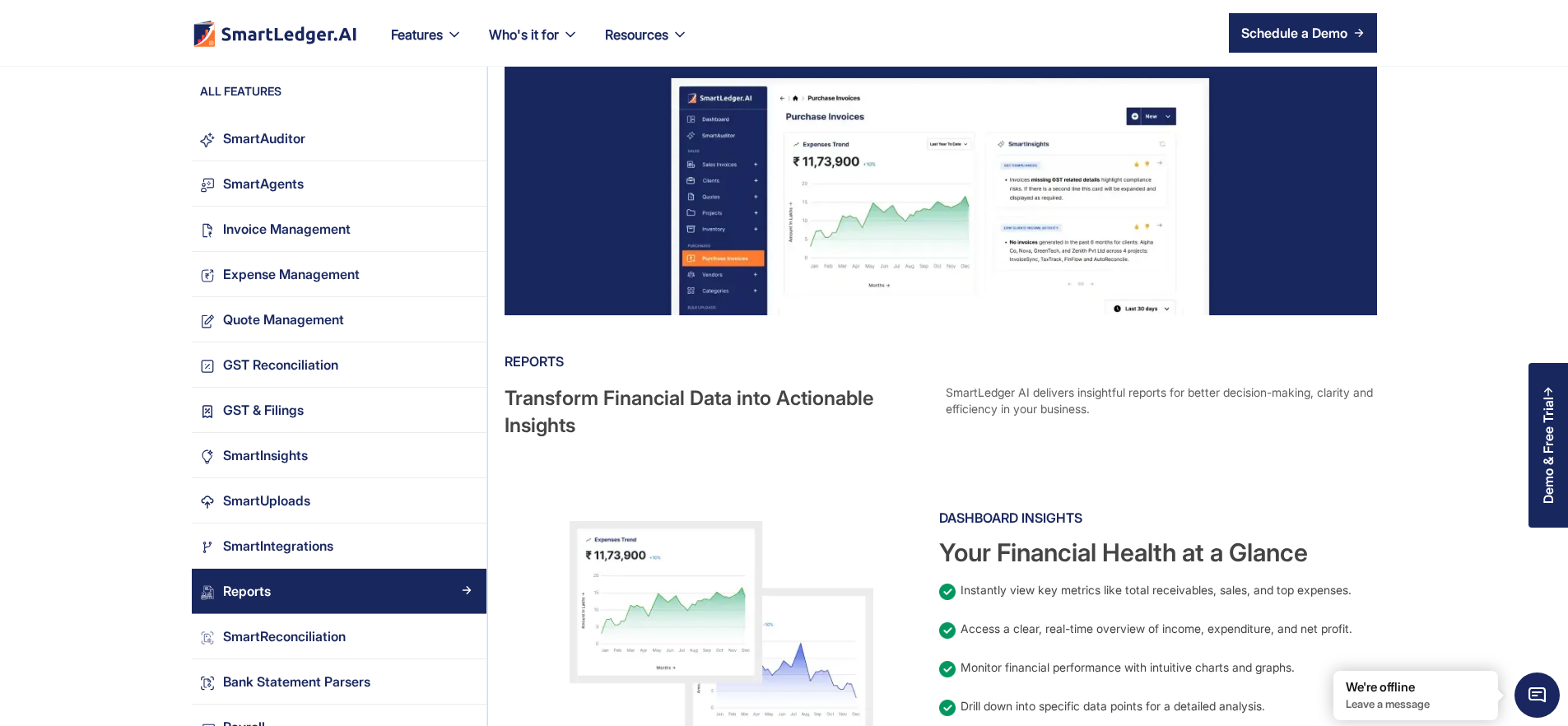
scroll to position [0, 0]
